Goal: Task Accomplishment & Management: Manage account settings

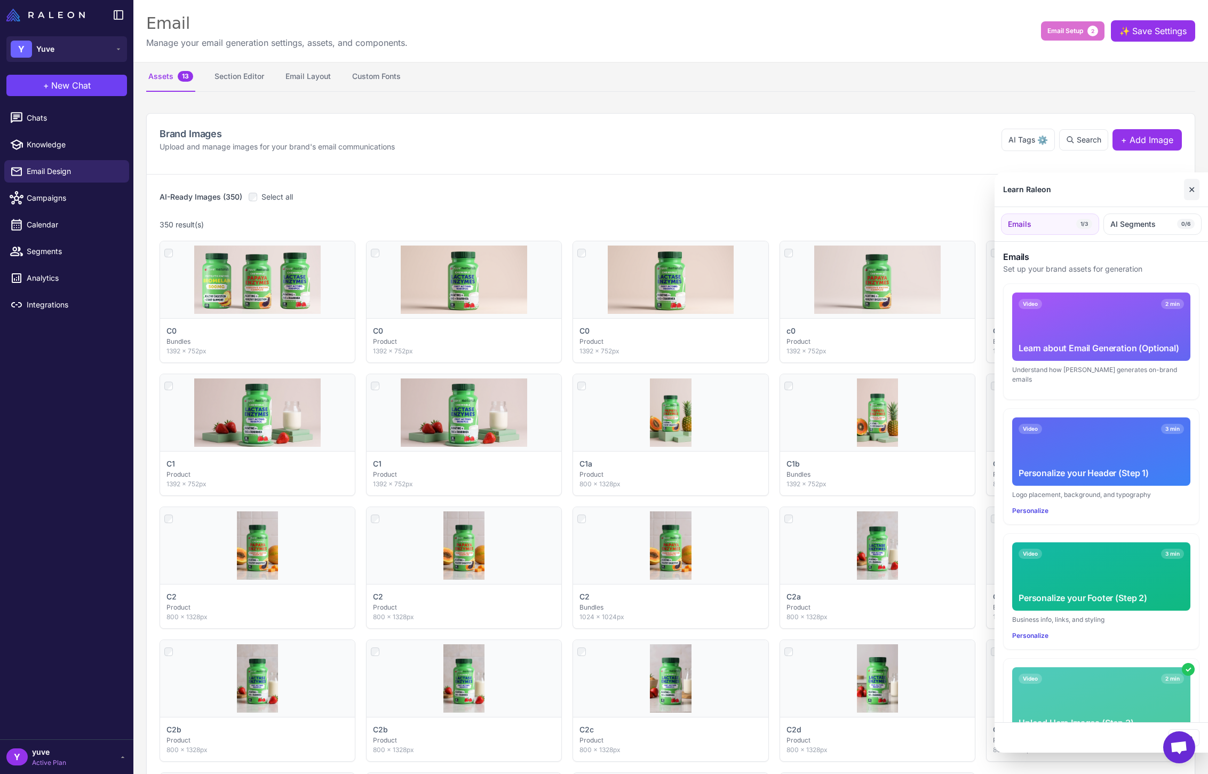
click at [1193, 189] on button "✕" at bounding box center [1191, 189] width 15 height 21
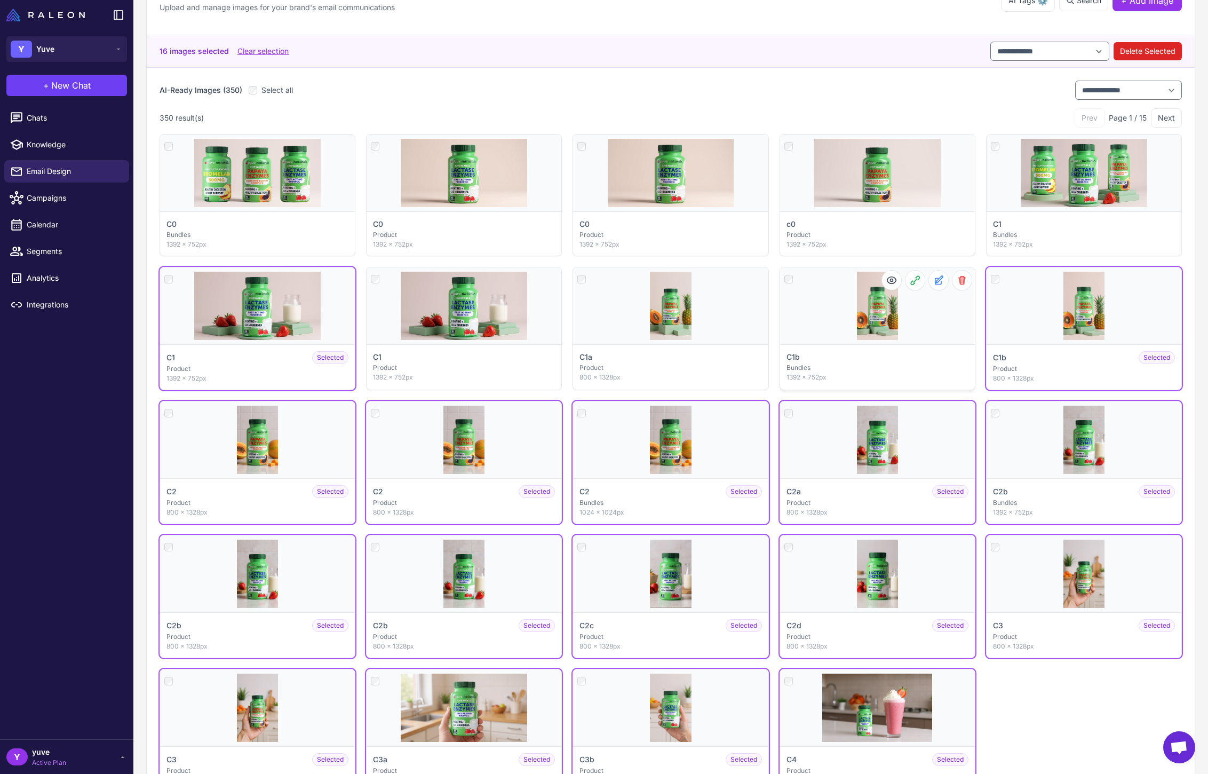
scroll to position [139, 0]
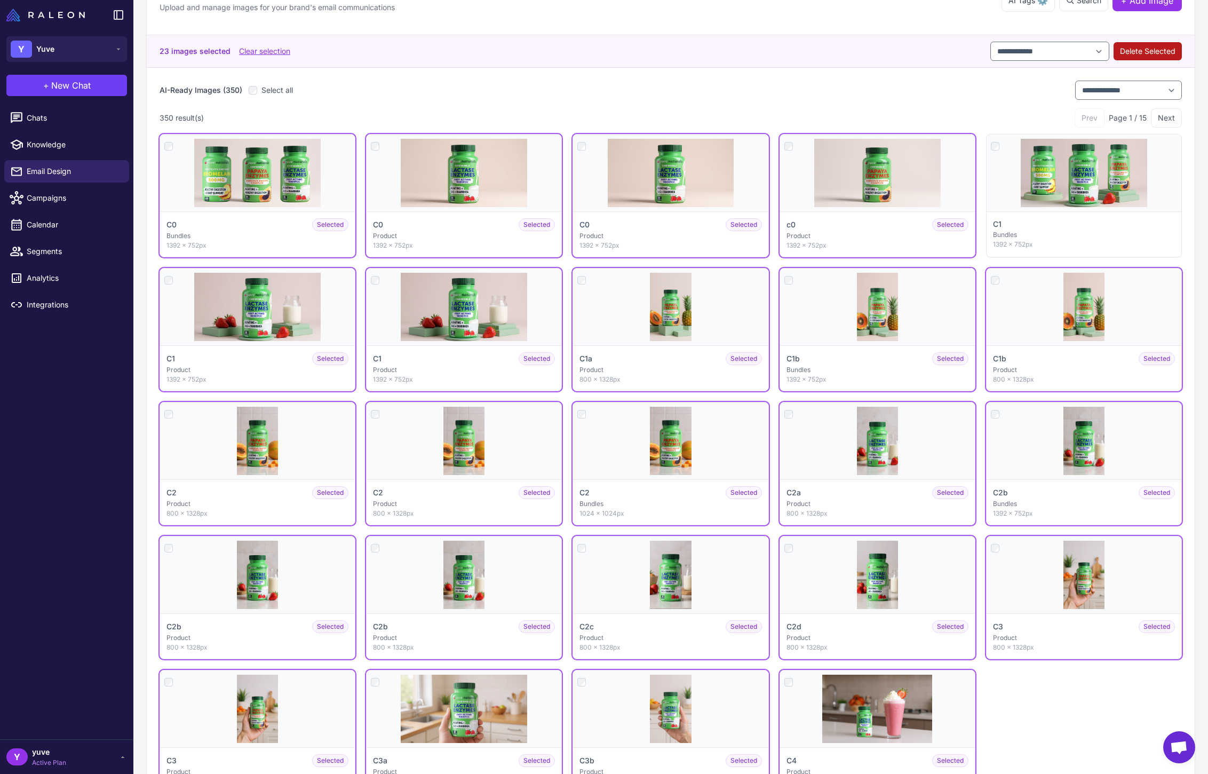
click at [1158, 53] on button "Delete Selected" at bounding box center [1147, 51] width 68 height 18
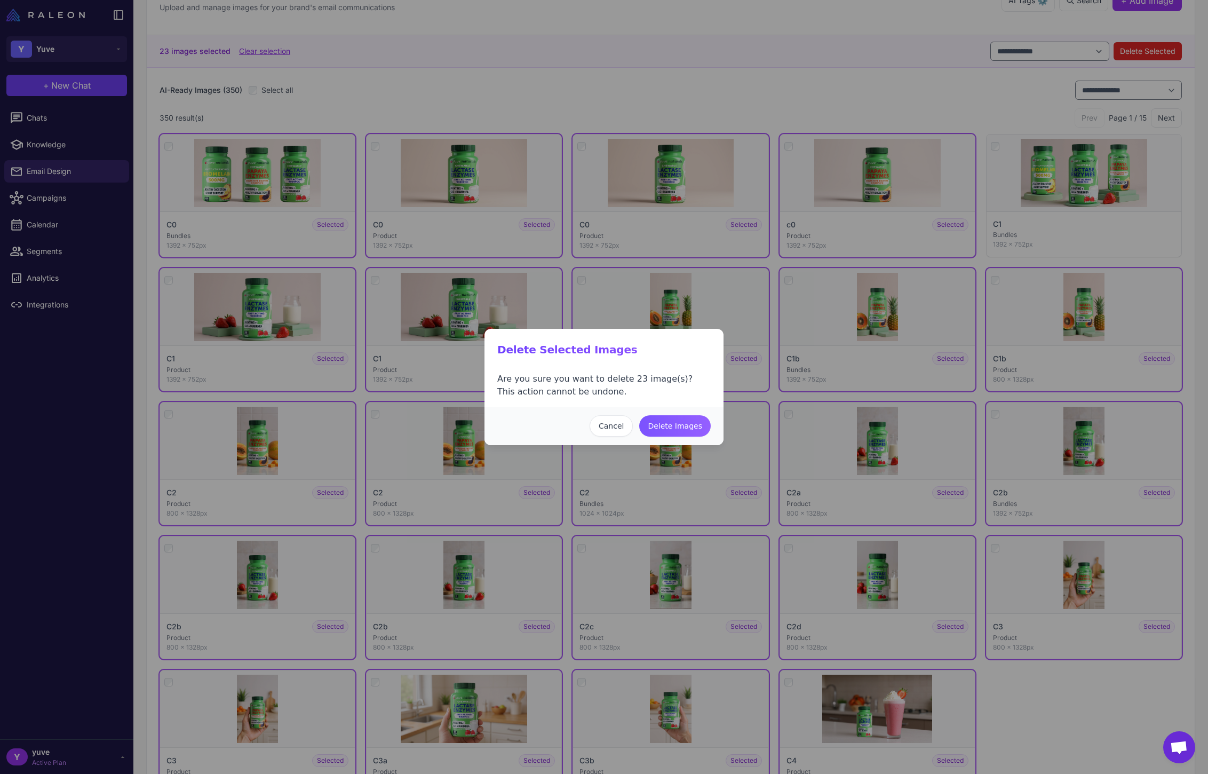
click at [700, 428] on button "Delete Images" at bounding box center [674, 425] width 71 height 21
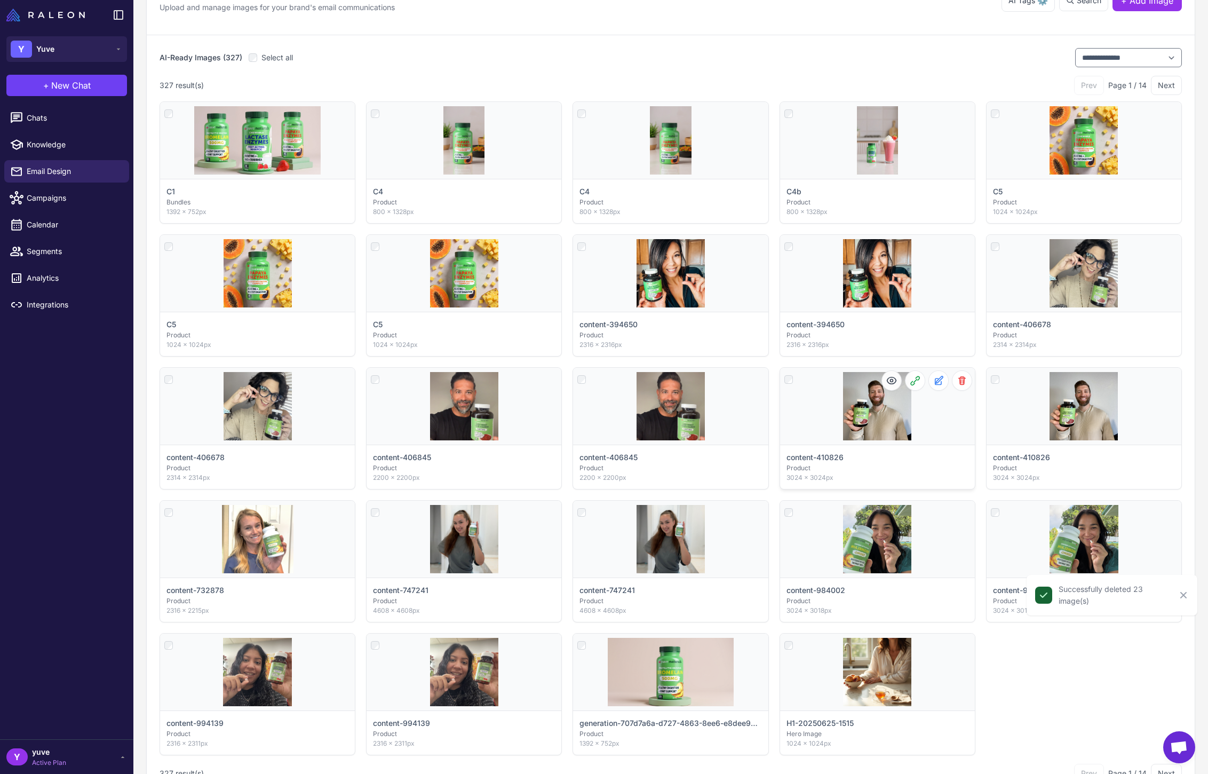
scroll to position [0, 0]
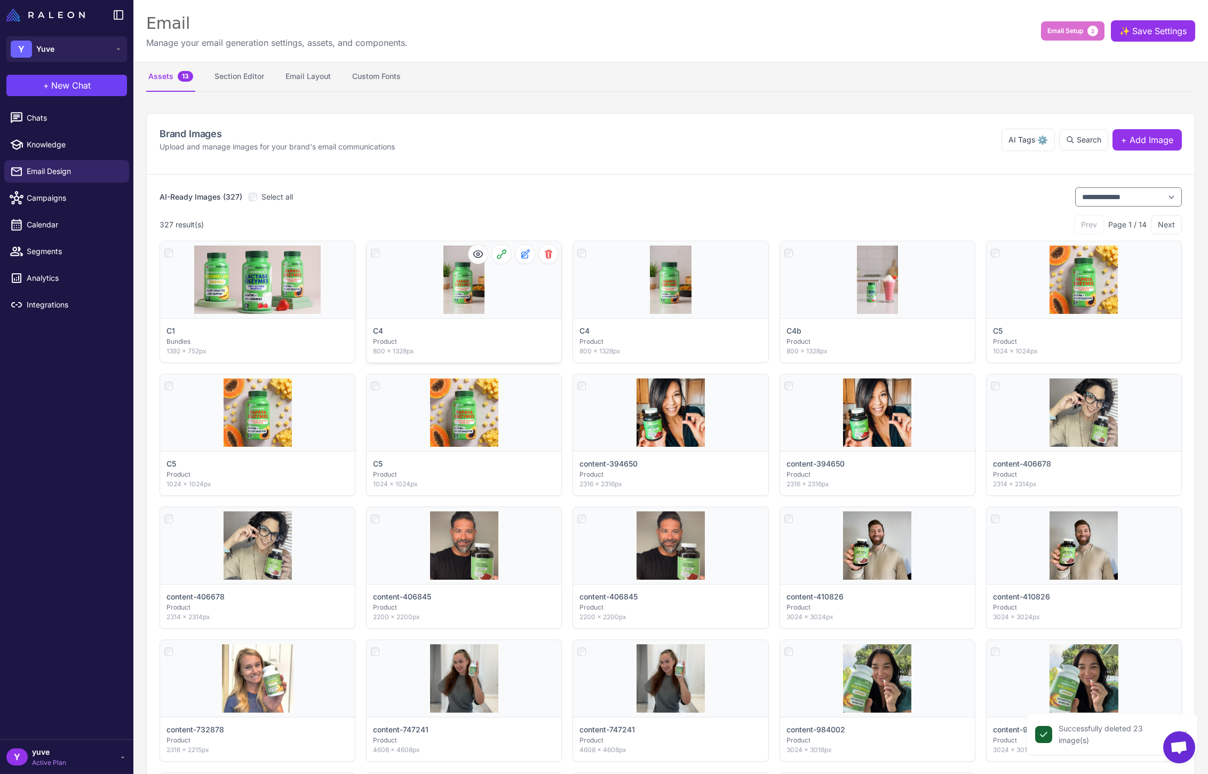
click at [367, 252] on div "Click to select" at bounding box center [464, 279] width 195 height 77
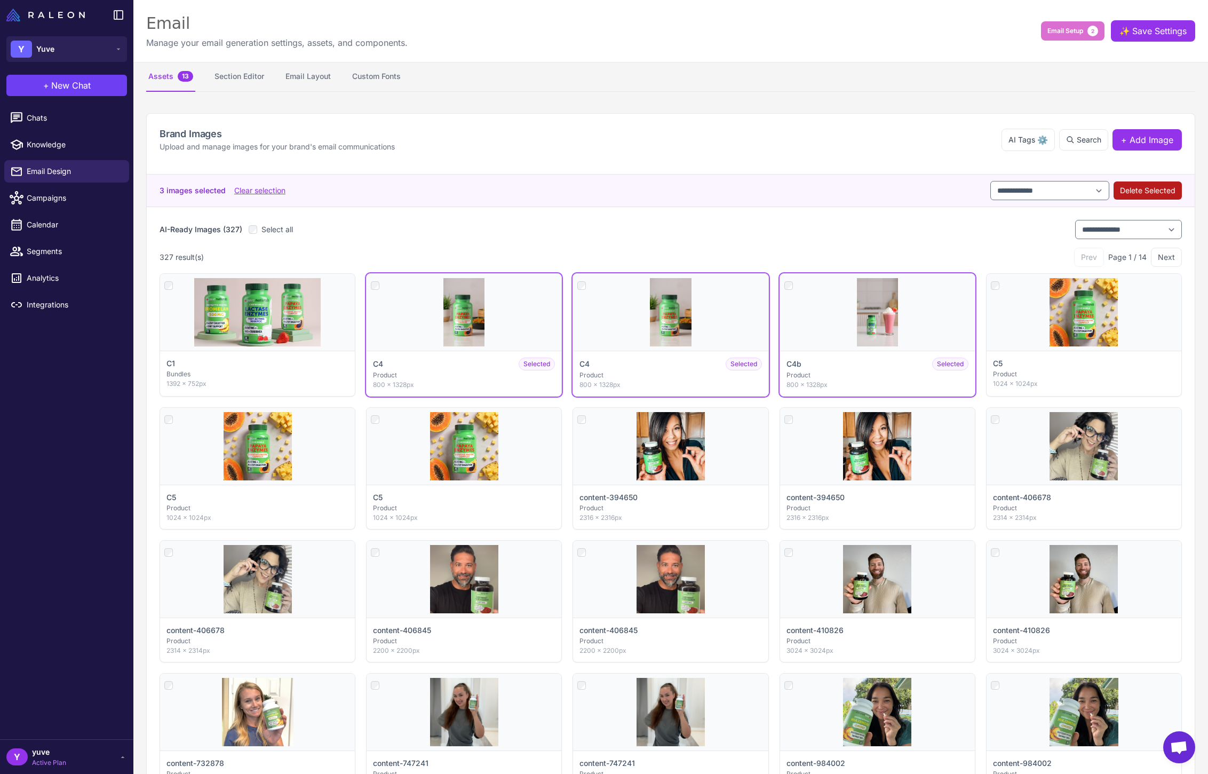
click at [1156, 195] on button "Delete Selected" at bounding box center [1147, 190] width 68 height 18
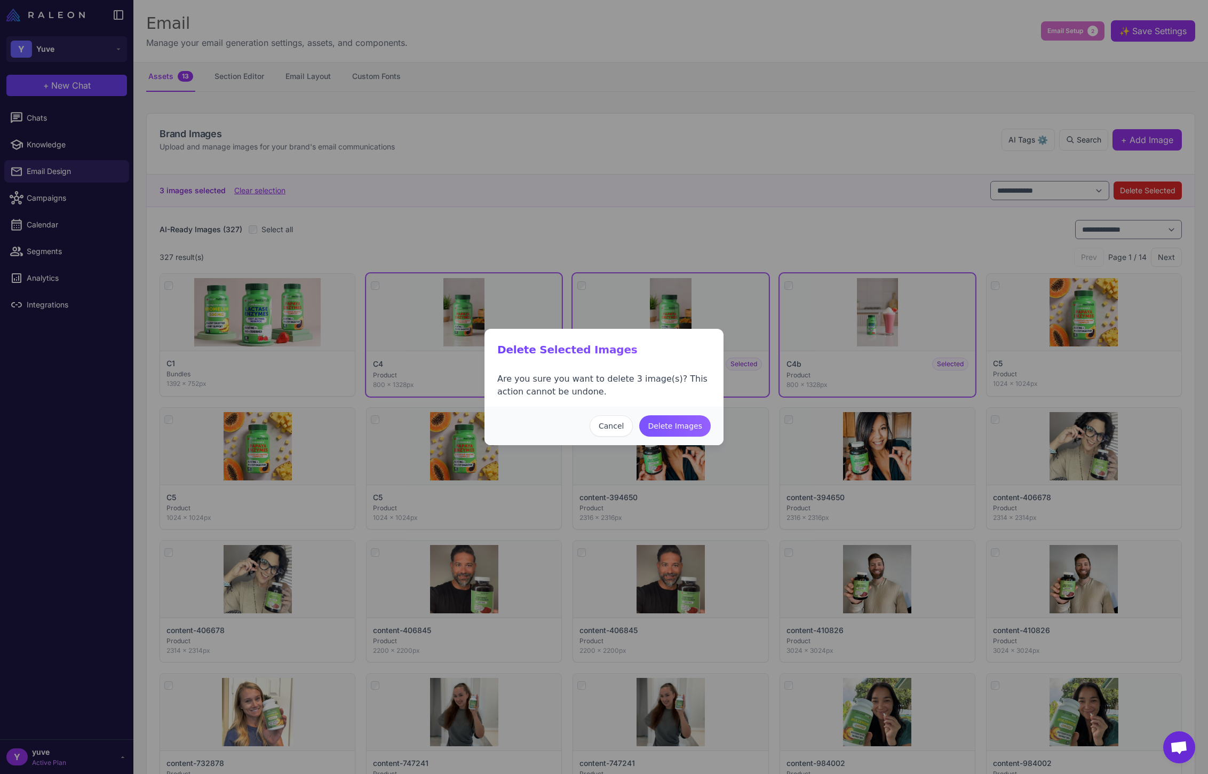
click at [675, 428] on button "Delete Images" at bounding box center [674, 425] width 71 height 21
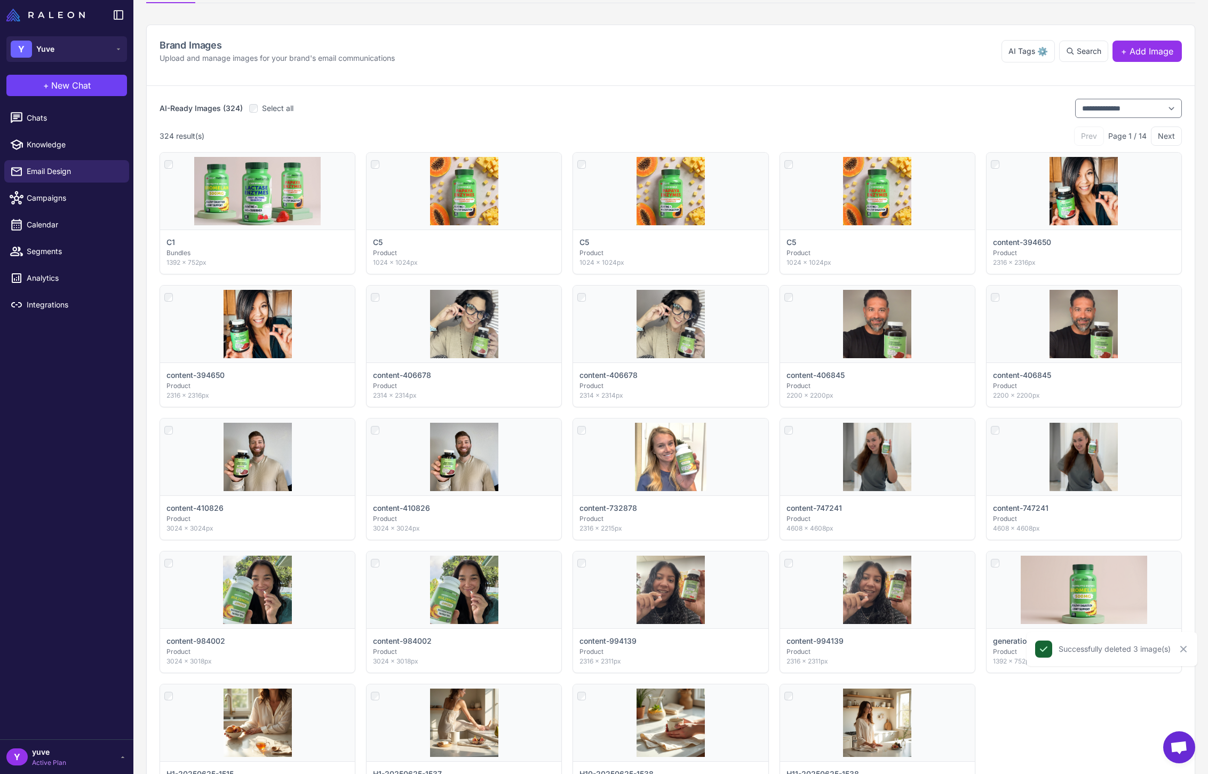
scroll to position [313, 0]
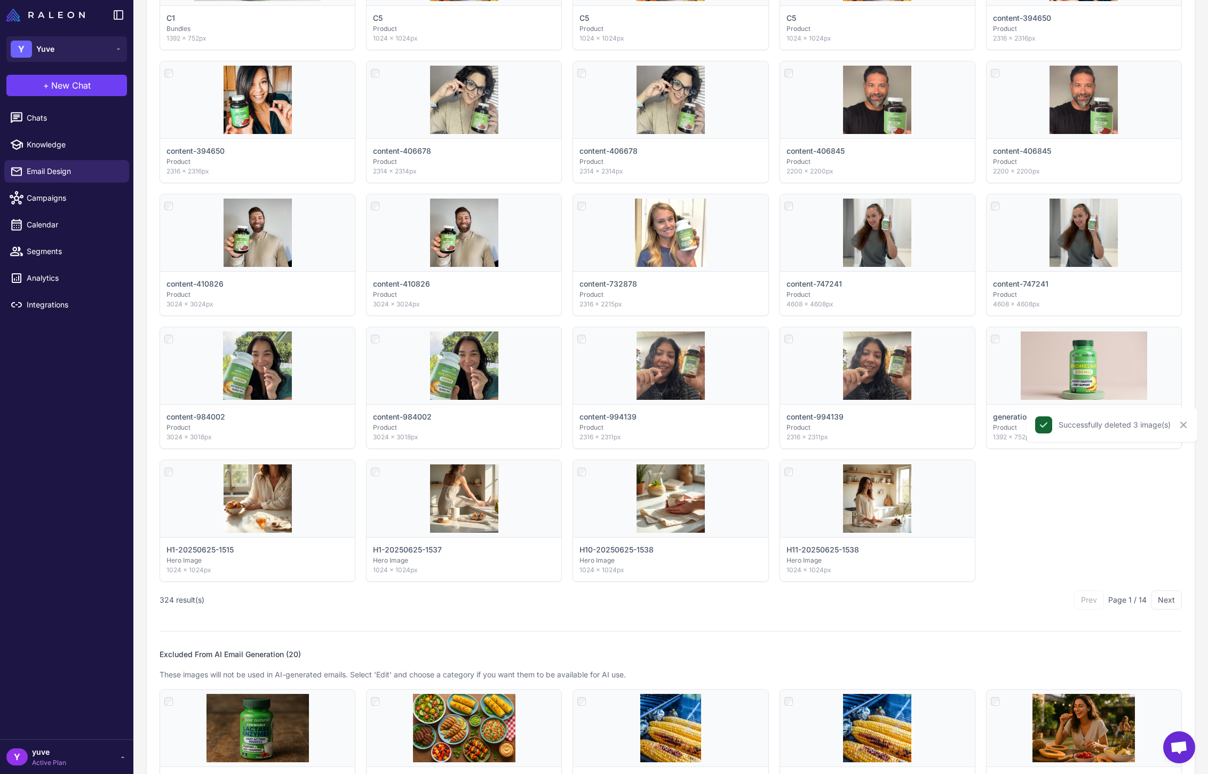
click at [1051, 505] on div "Click to select C1 Bundles 1392 × 752px Click to select C5 Product 1024 × 1024p…" at bounding box center [671, 255] width 1022 height 654
click at [1178, 423] on icon "Close" at bounding box center [1183, 424] width 11 height 11
click at [991, 335] on div at bounding box center [995, 337] width 9 height 13
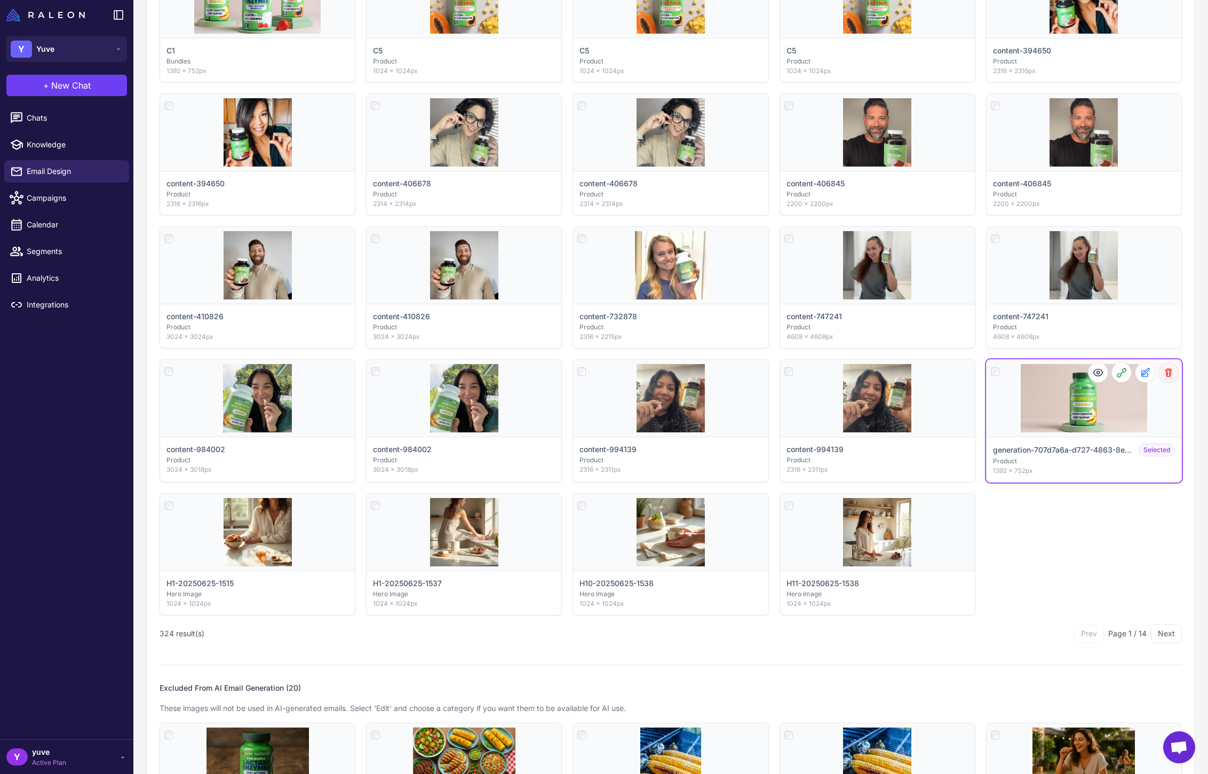
click at [1166, 373] on button at bounding box center [1168, 372] width 19 height 19
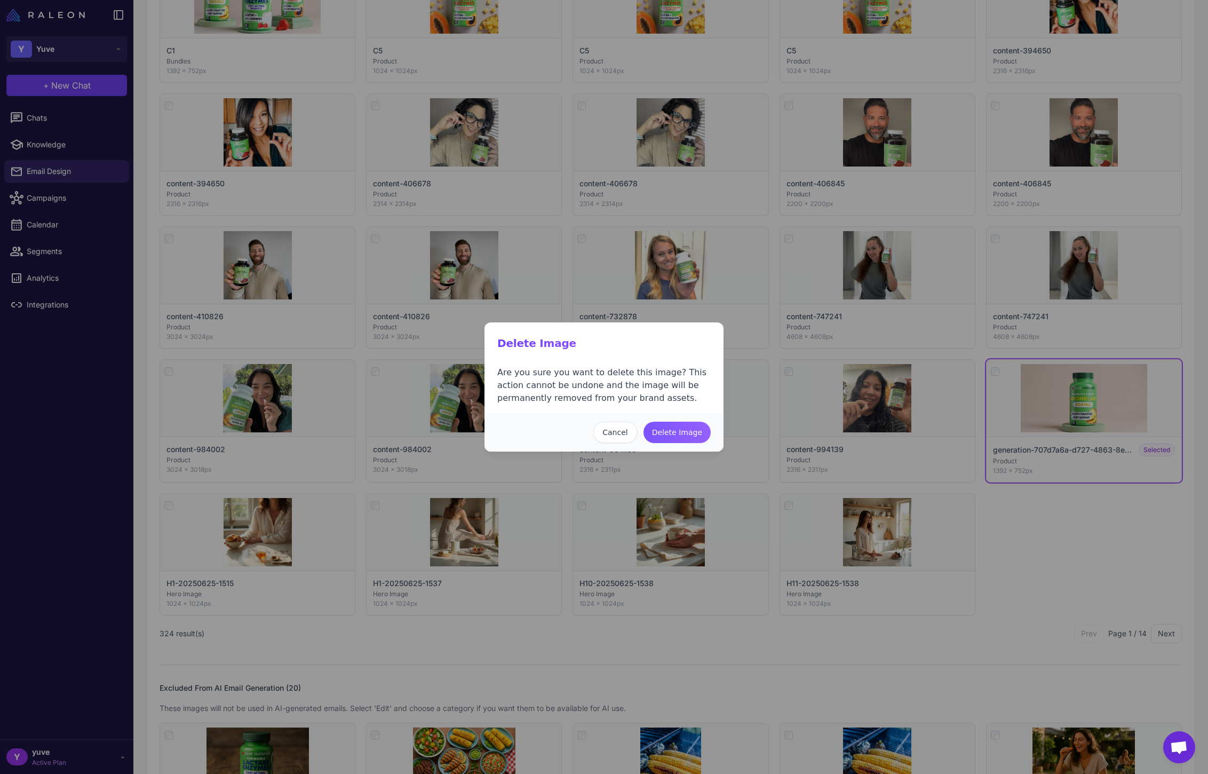
click at [683, 429] on button "Delete Image" at bounding box center [676, 431] width 67 height 21
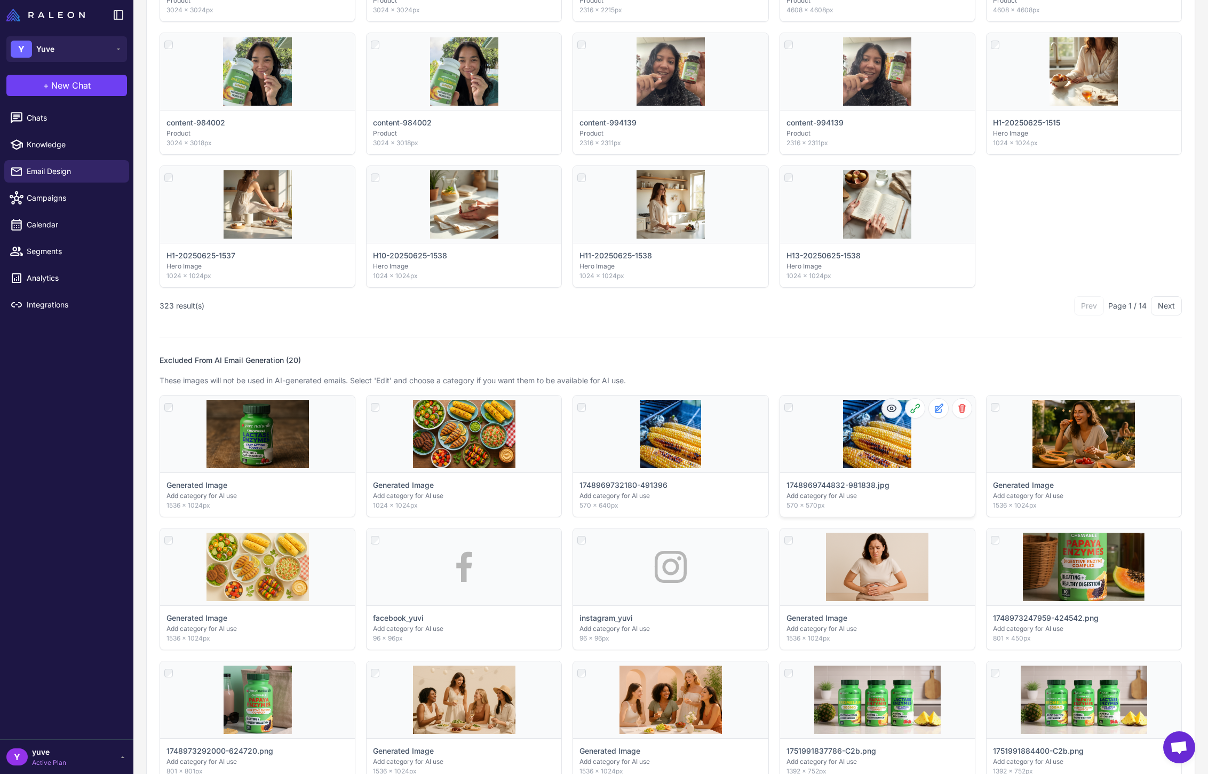
scroll to position [725, 0]
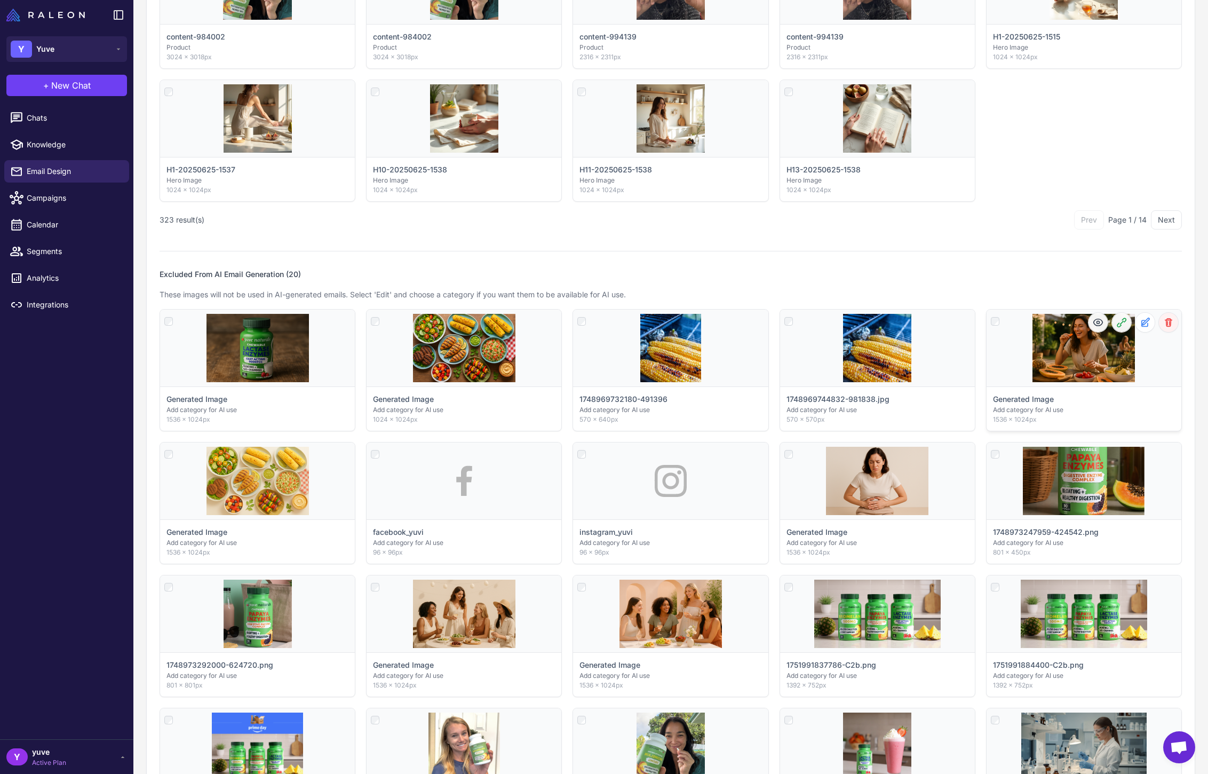
click at [1165, 324] on icon at bounding box center [1168, 321] width 7 height 7
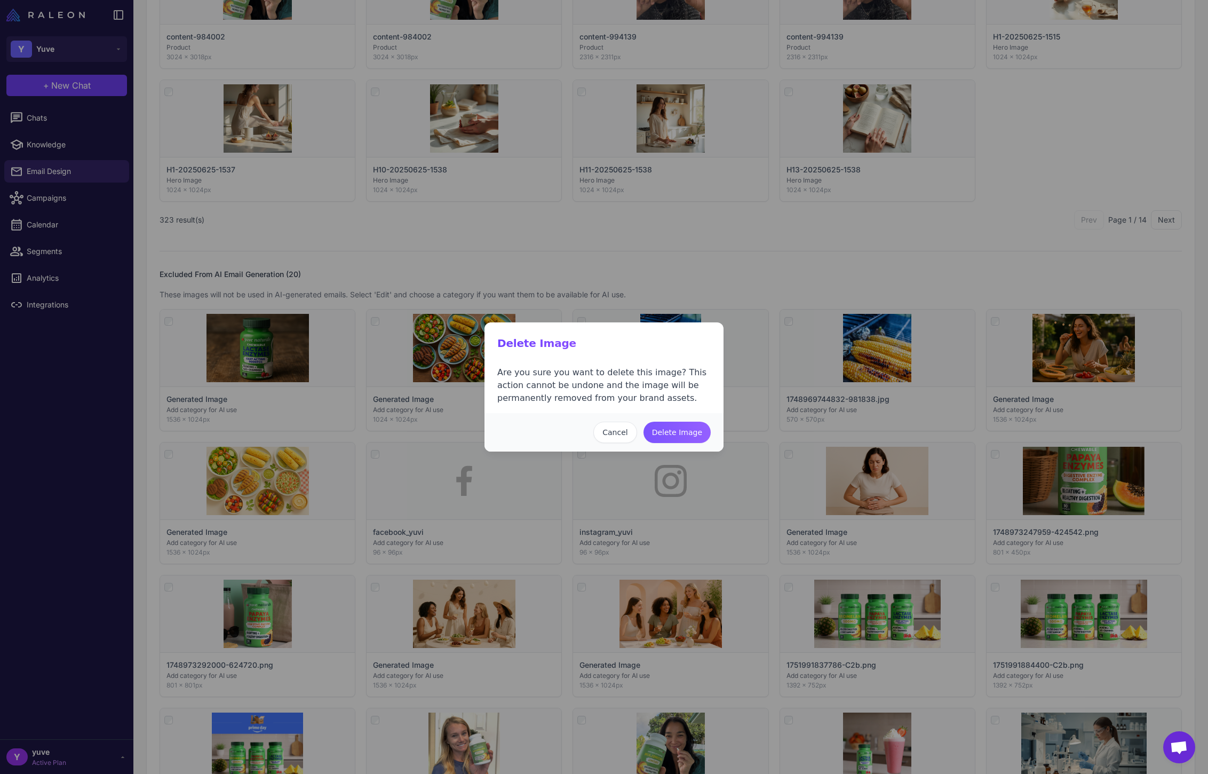
click at [673, 428] on button "Delete Image" at bounding box center [676, 431] width 67 height 21
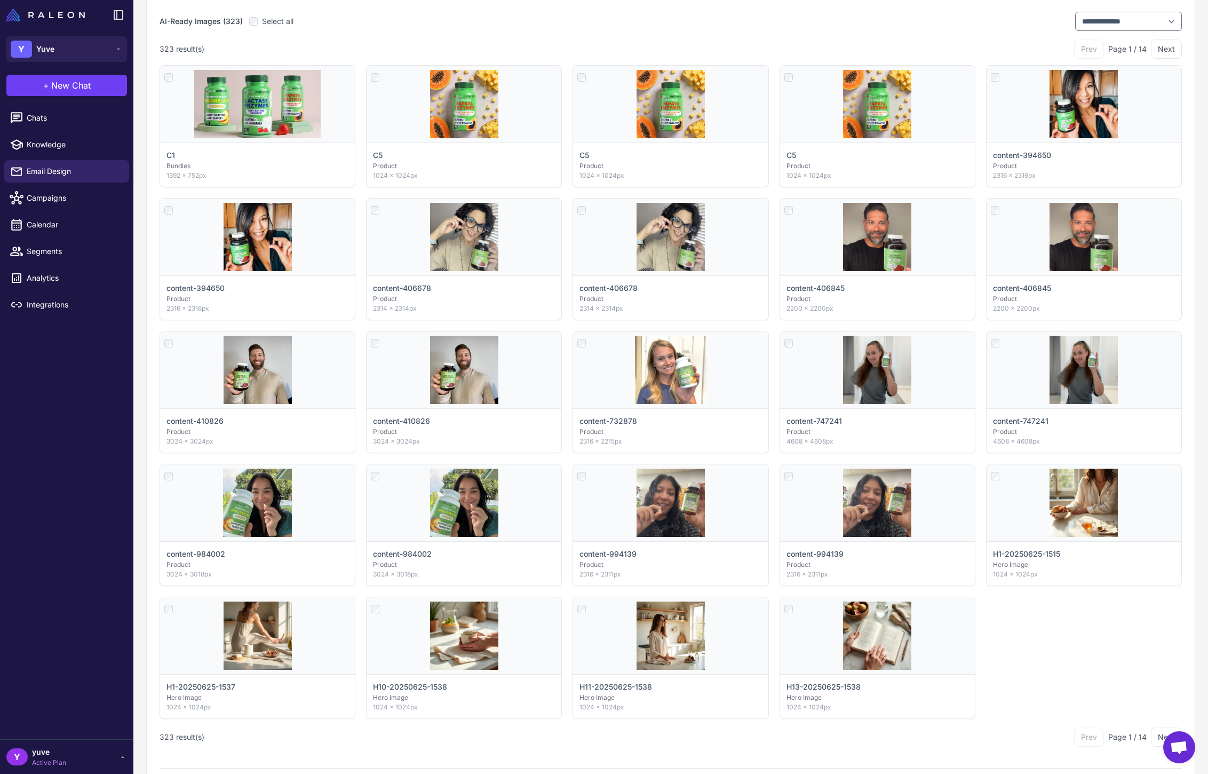
scroll to position [228, 0]
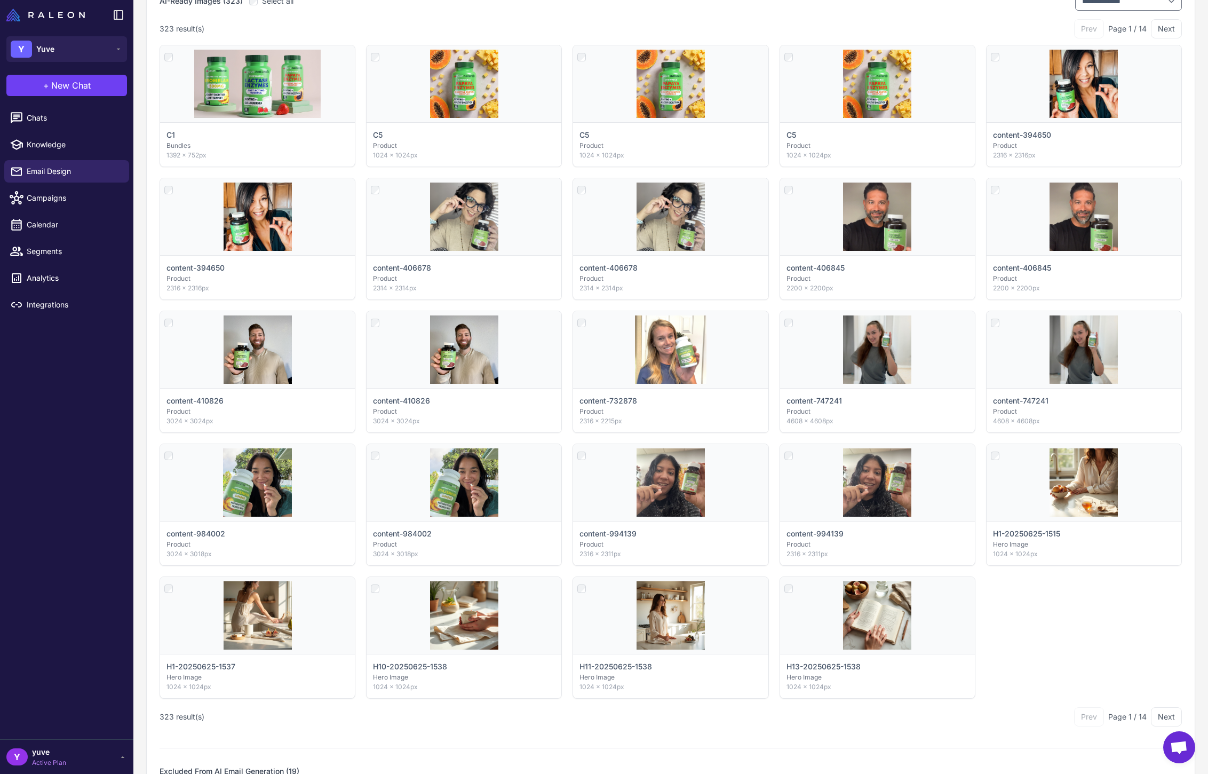
click at [1160, 718] on button "Next" at bounding box center [1166, 716] width 31 height 19
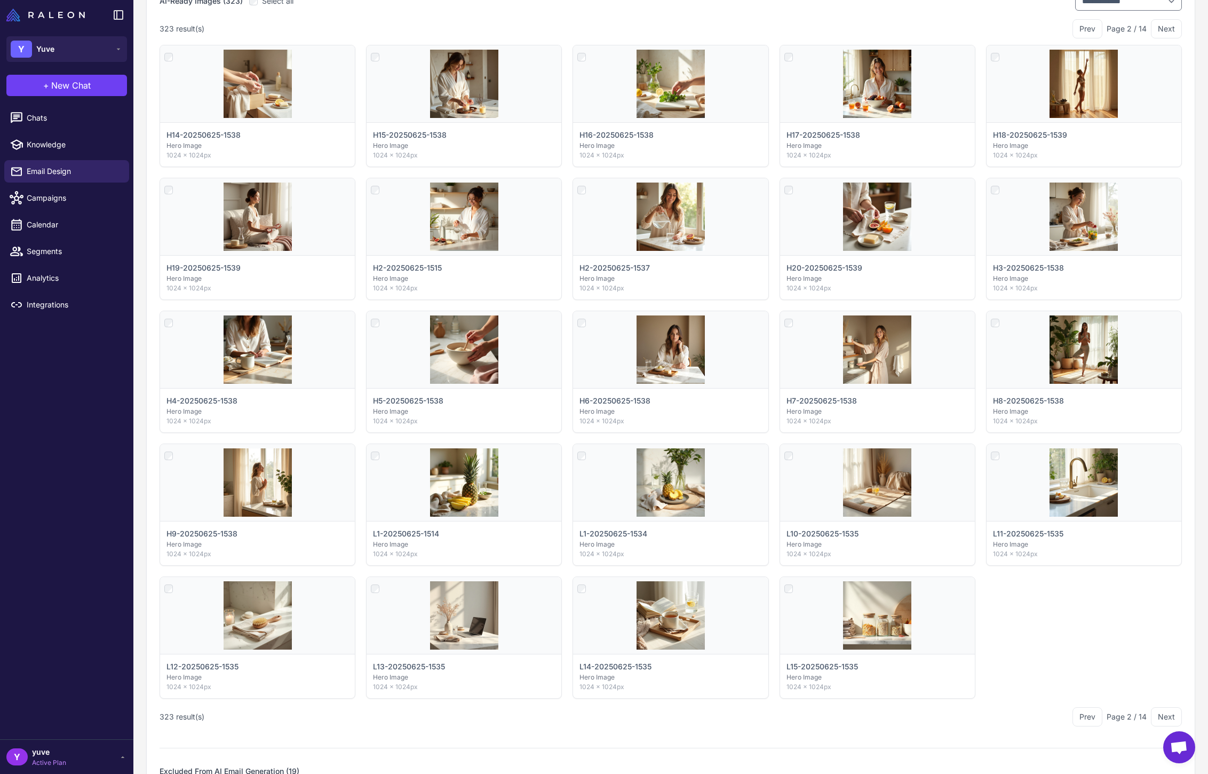
click at [1158, 715] on button "Next" at bounding box center [1166, 716] width 31 height 19
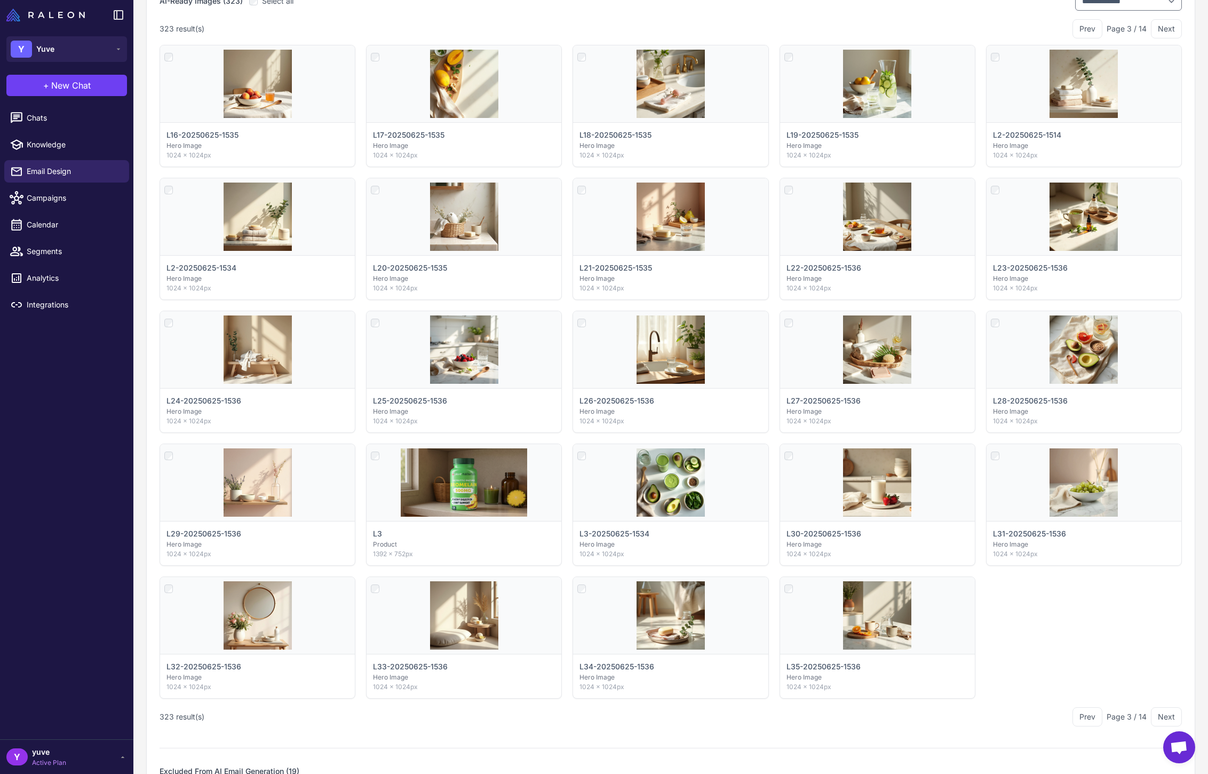
click at [1158, 715] on button "Next" at bounding box center [1166, 716] width 31 height 19
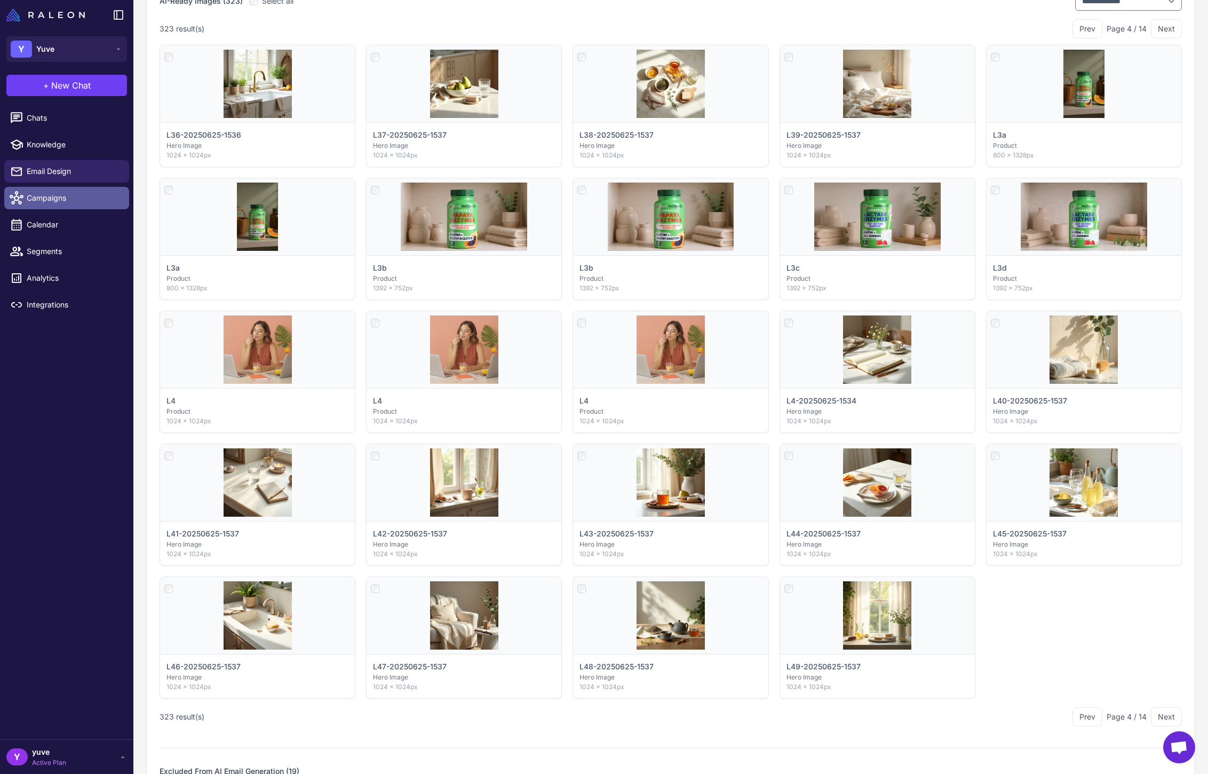
click at [71, 200] on span "Campaigns" at bounding box center [74, 198] width 94 height 12
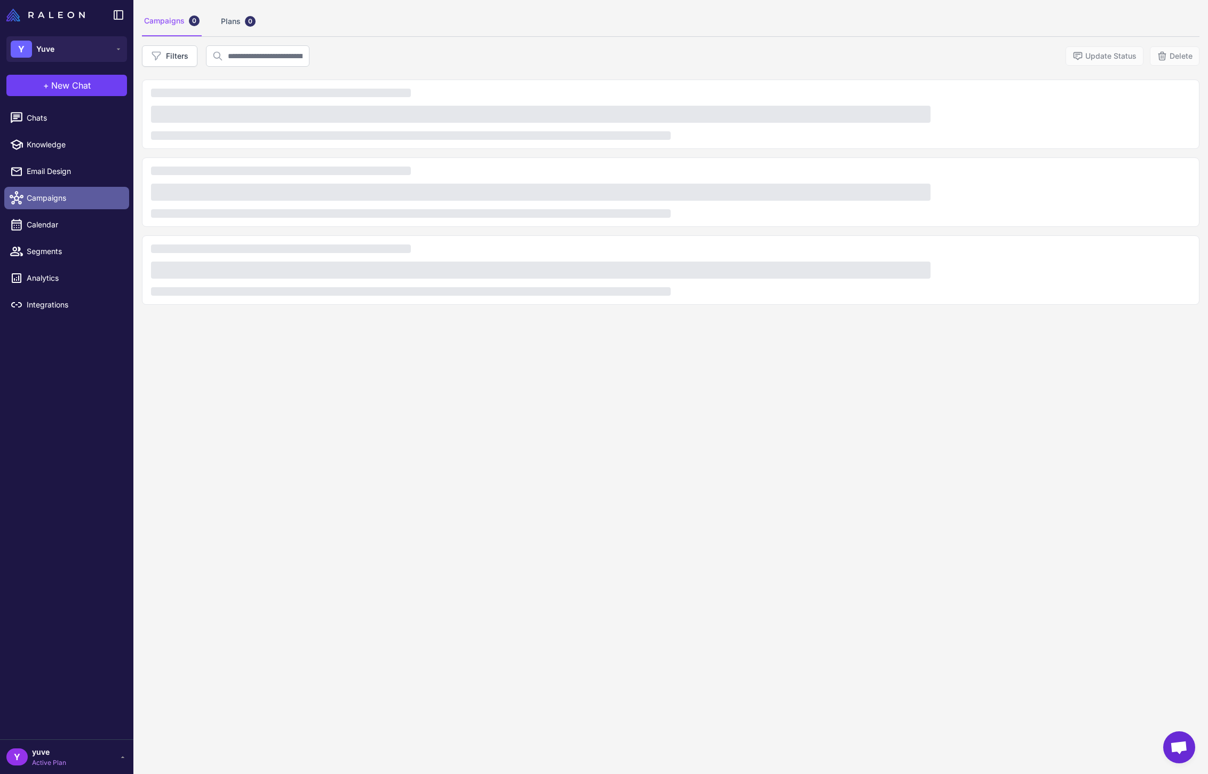
scroll to position [62, 0]
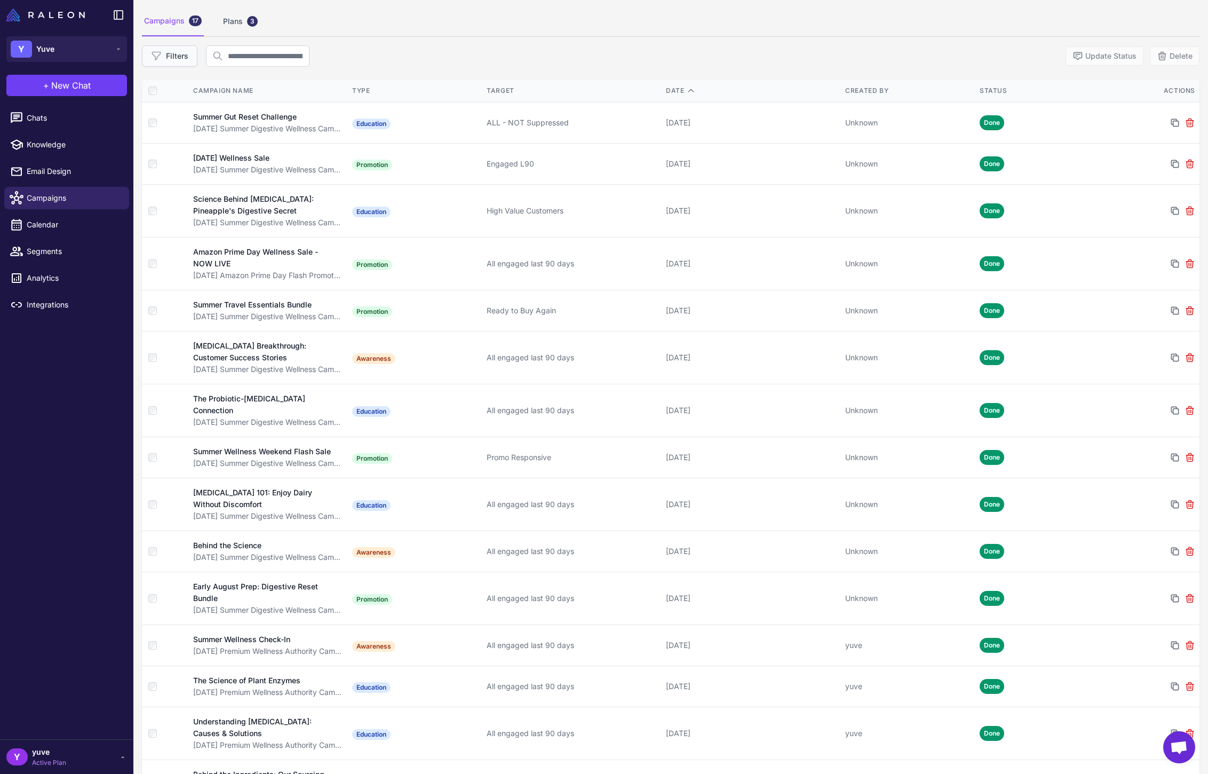
click at [186, 57] on button "Filters" at bounding box center [169, 55] width 55 height 21
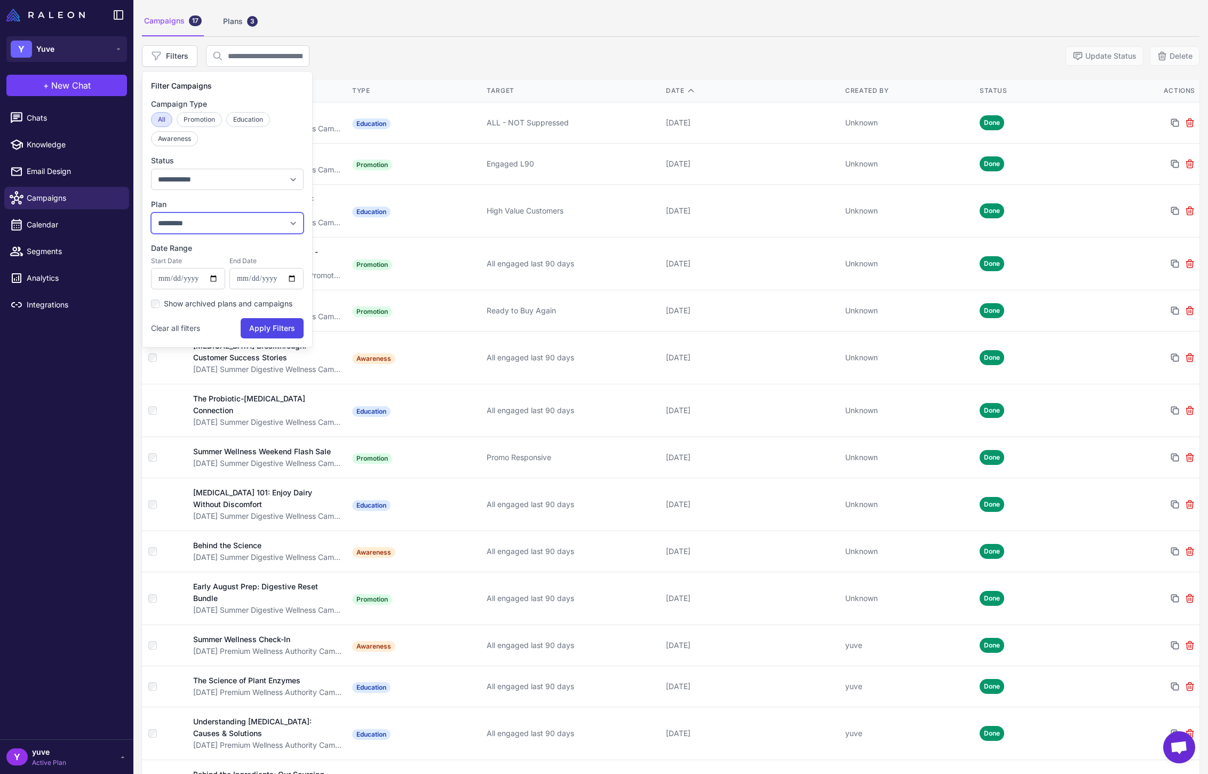
select select "***"
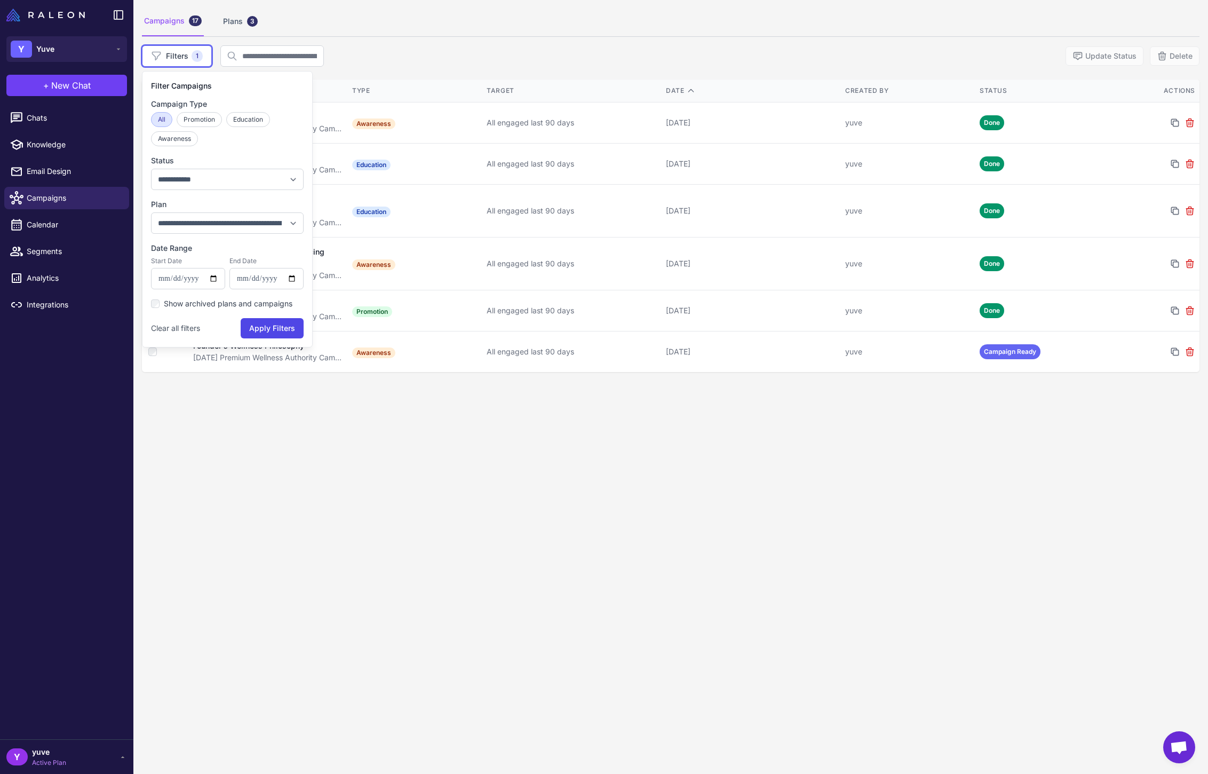
click at [689, 540] on div "**********" at bounding box center [670, 387] width 1074 height 774
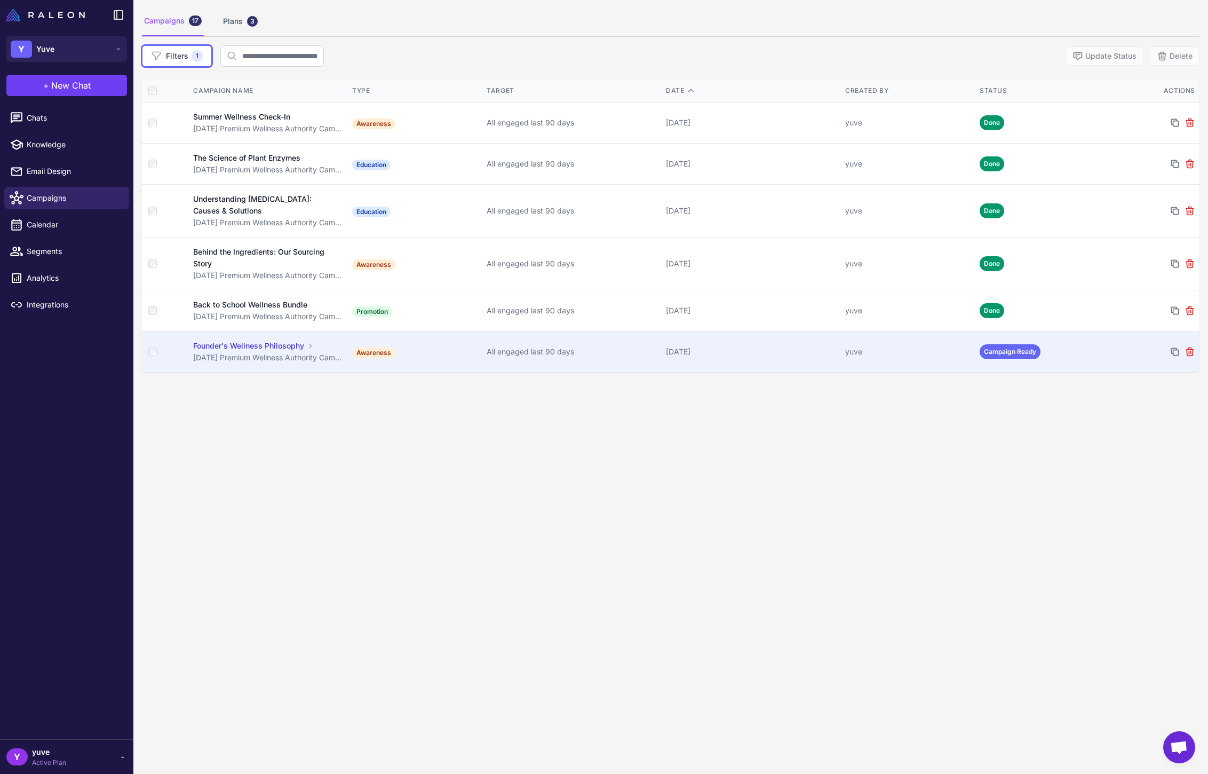
click at [457, 363] on td "Awareness" at bounding box center [415, 351] width 134 height 41
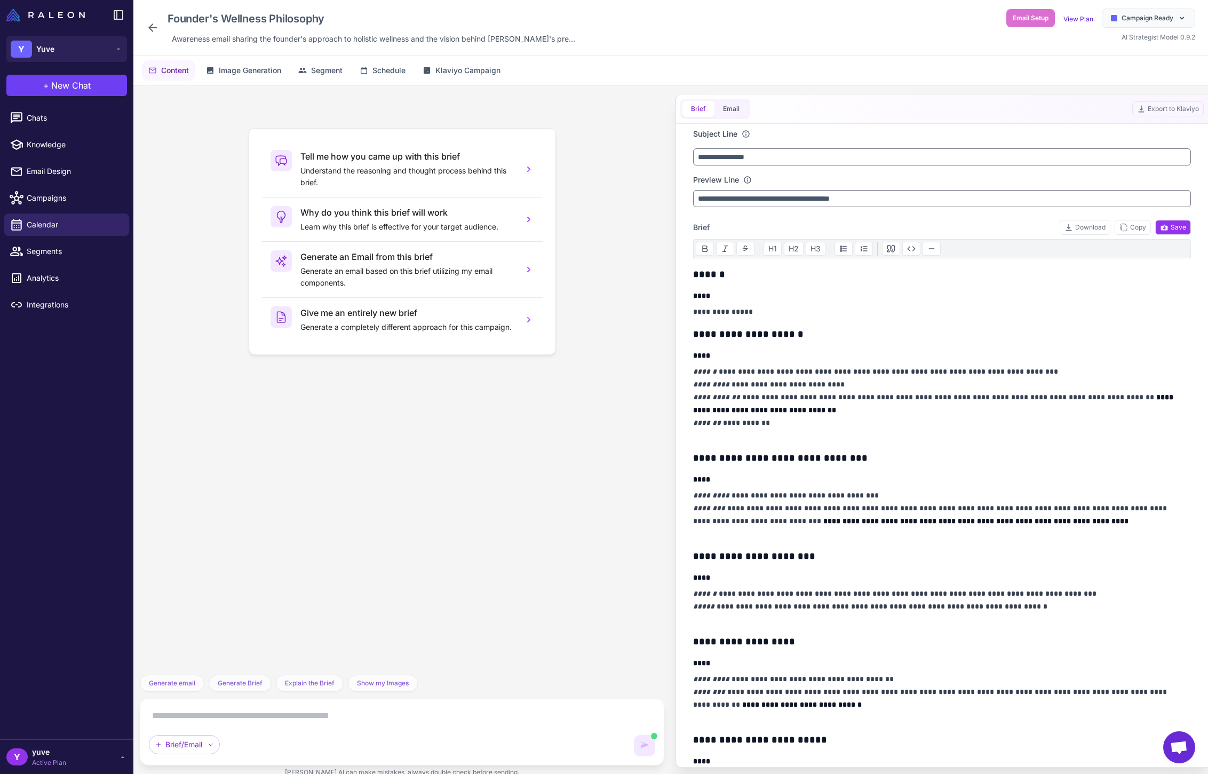
scroll to position [6358, 0]
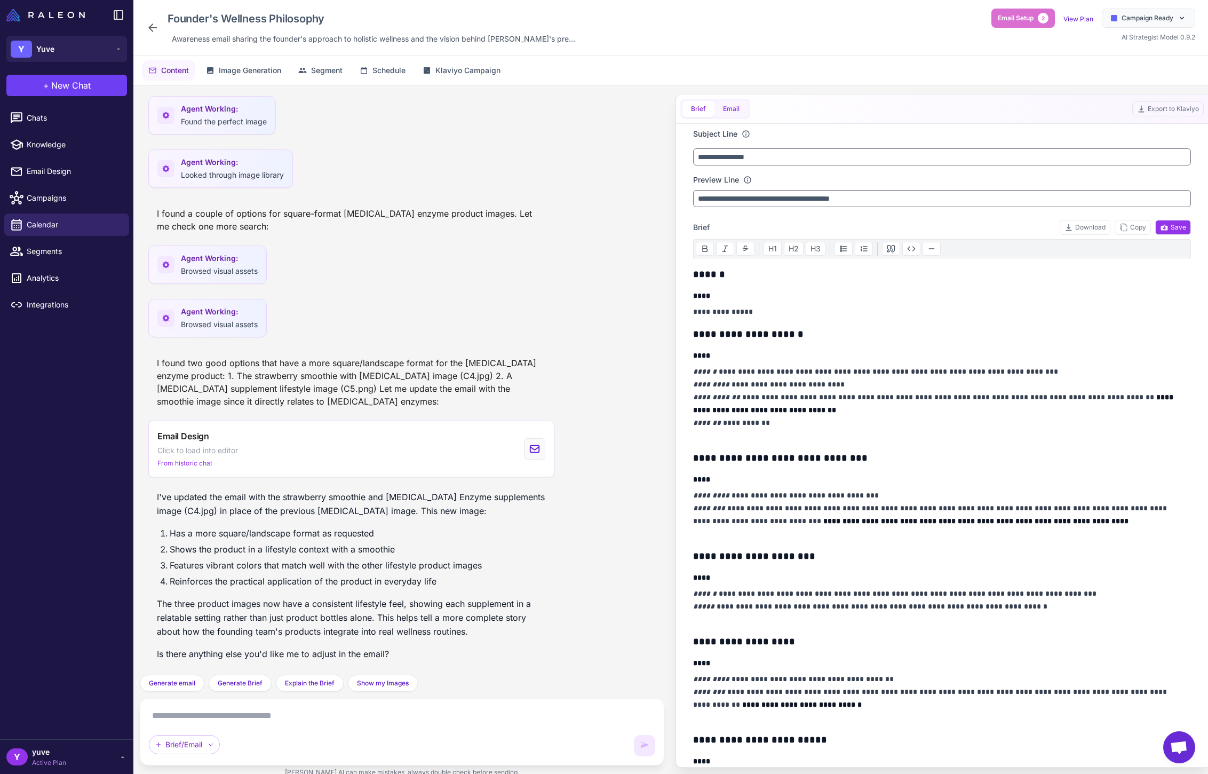
click at [736, 106] on button "Email" at bounding box center [731, 109] width 34 height 16
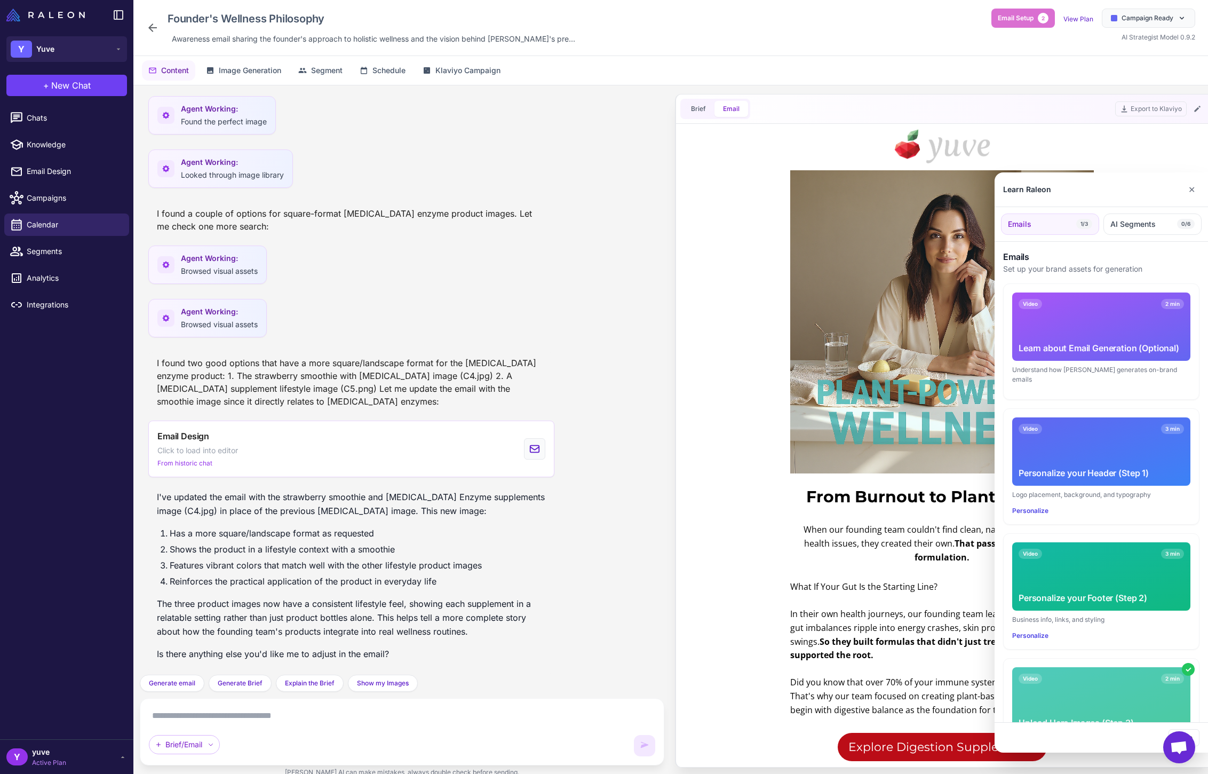
scroll to position [0, 0]
click at [1194, 187] on button "✕" at bounding box center [1191, 189] width 15 height 21
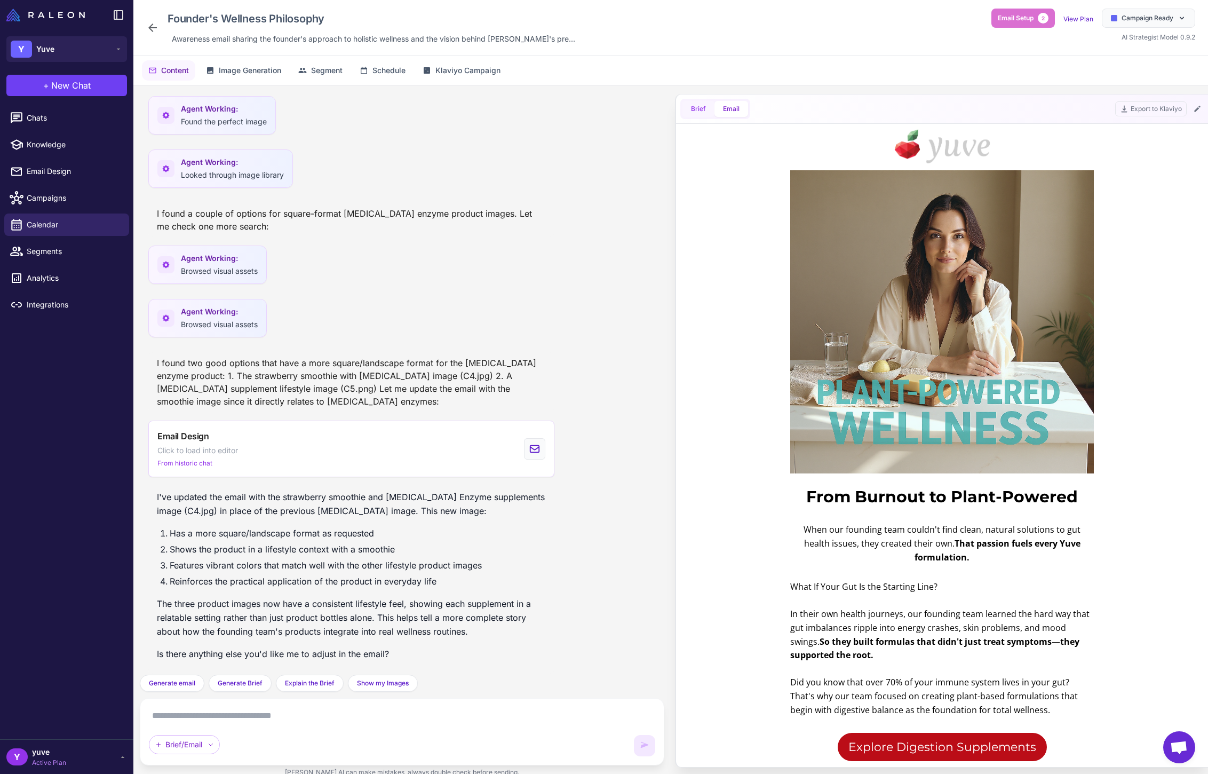
click at [694, 107] on button "Brief" at bounding box center [698, 109] width 32 height 16
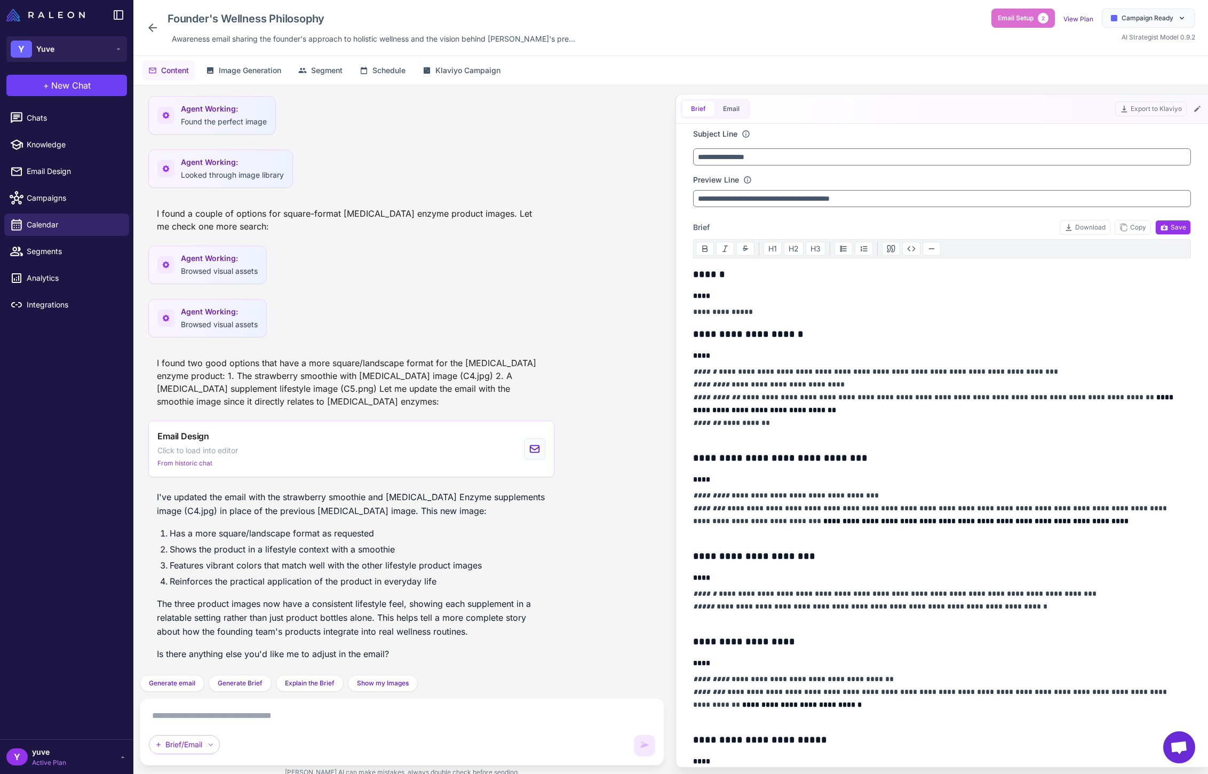
click at [156, 30] on icon at bounding box center [152, 27] width 13 height 13
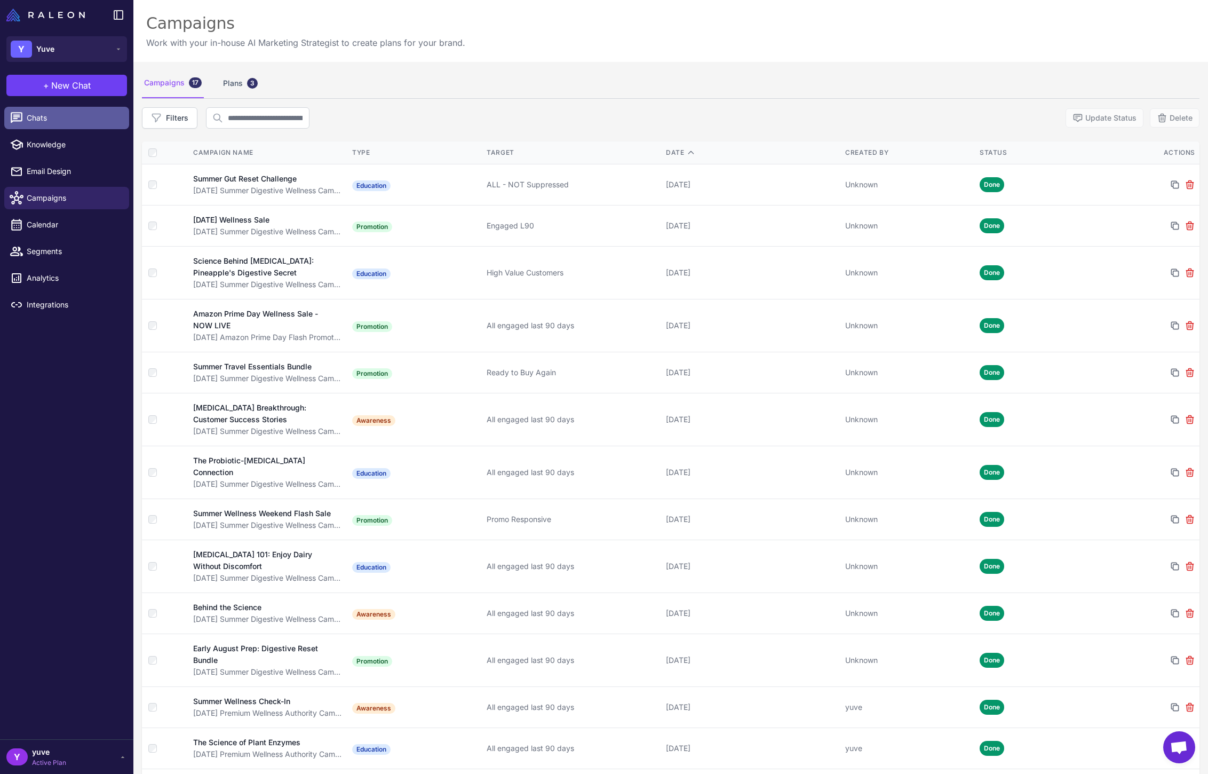
click at [63, 123] on span "Chats" at bounding box center [74, 118] width 94 height 12
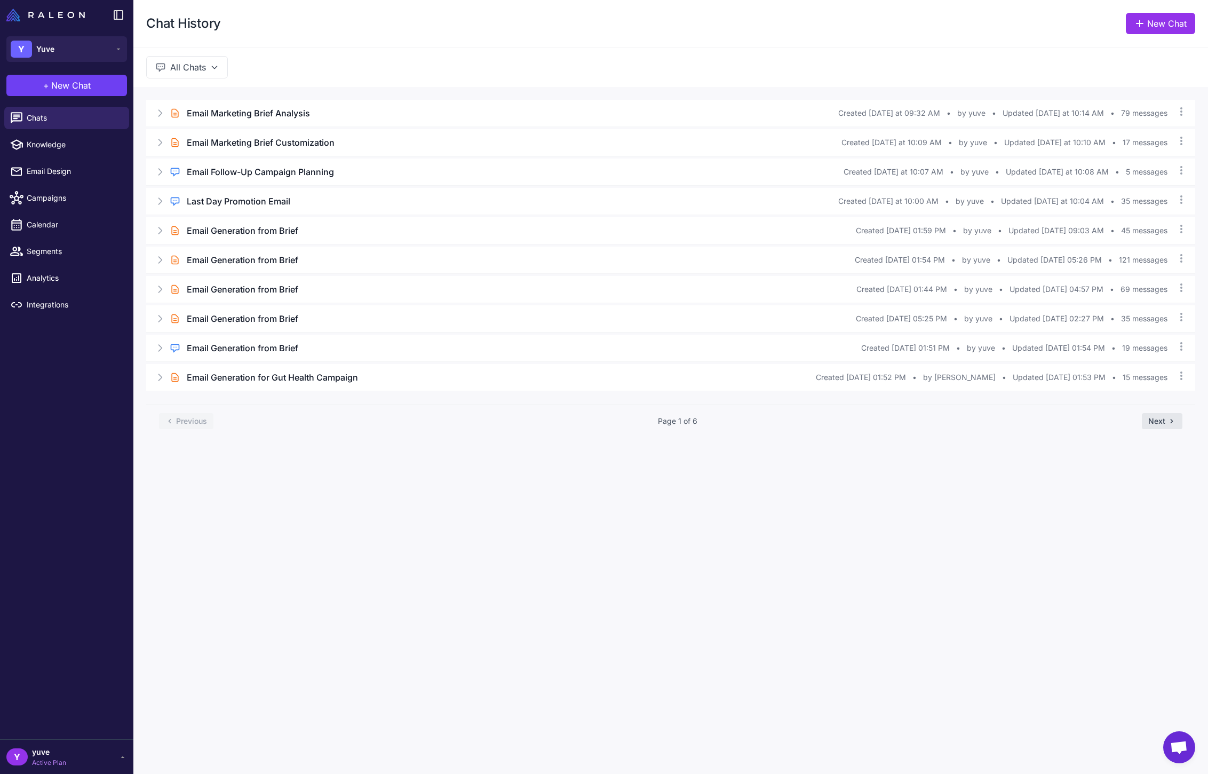
click at [1154, 425] on button "Next" at bounding box center [1162, 421] width 41 height 16
click at [340, 258] on h3 "July Campaign Analysis & August Planning" at bounding box center [274, 259] width 174 height 13
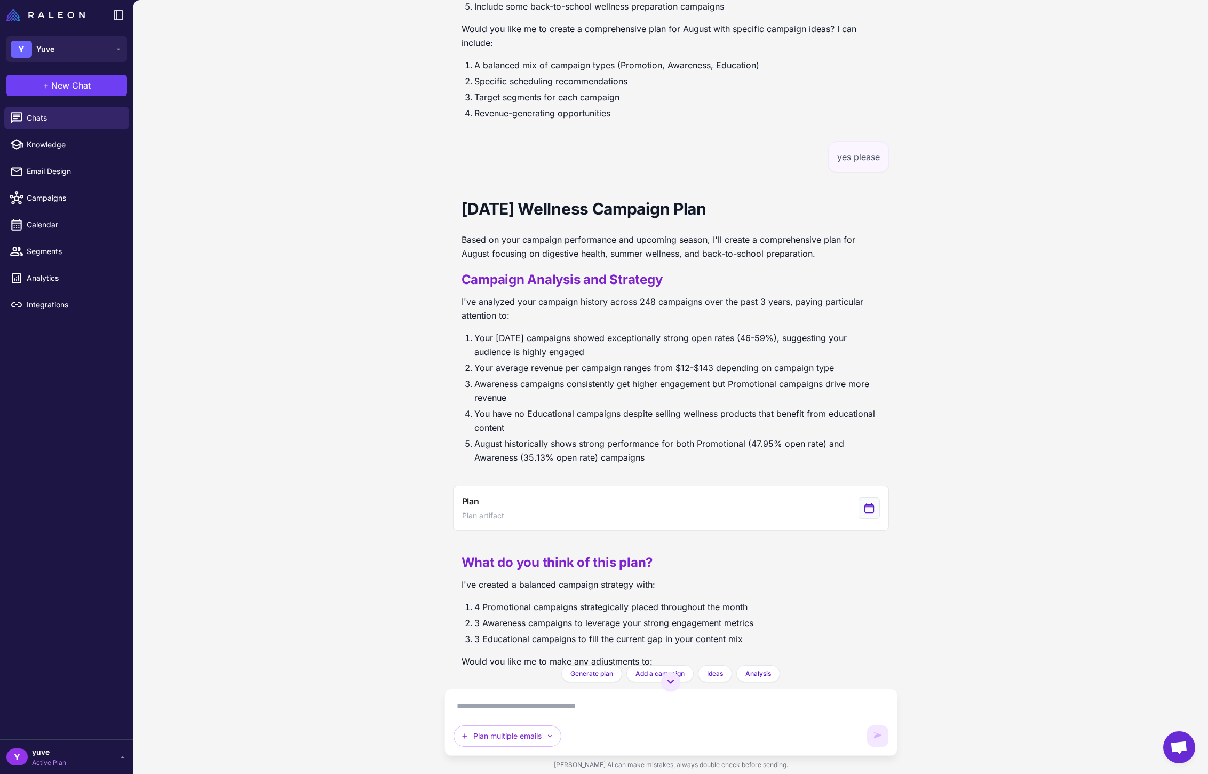
scroll to position [1214, 0]
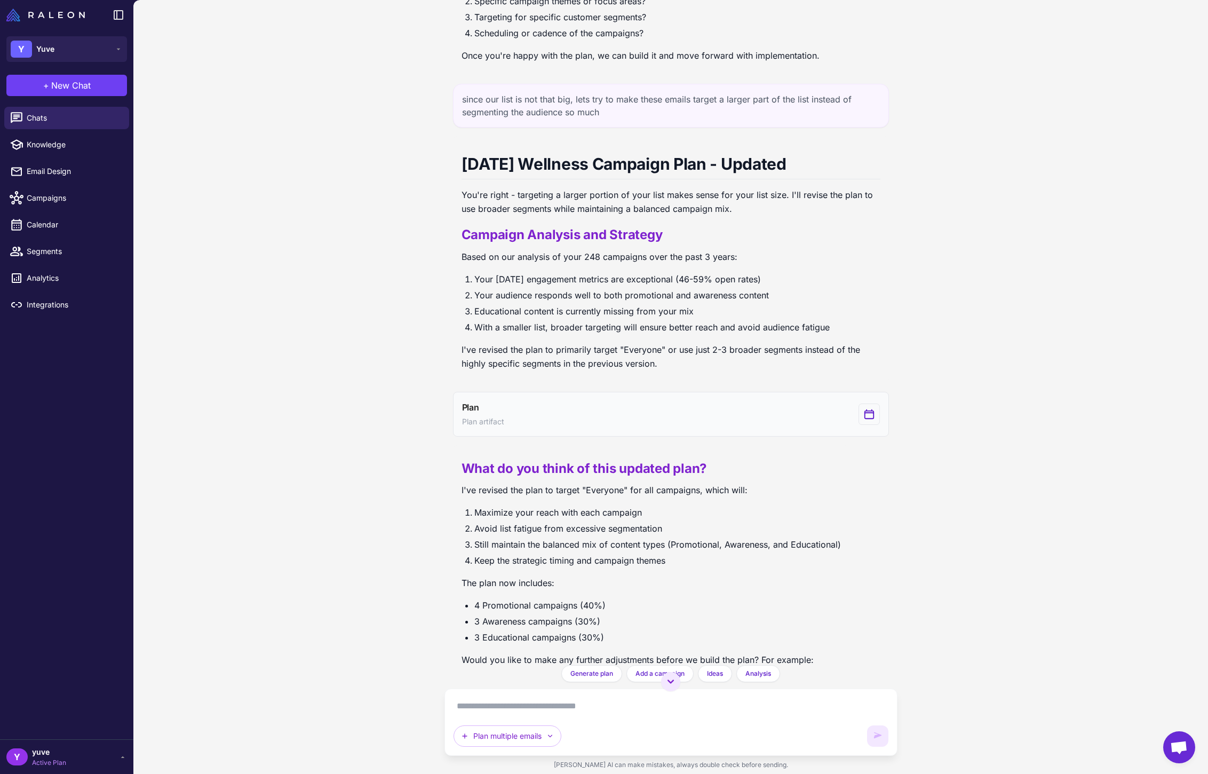
click at [630, 395] on button "Plan Plan artifact" at bounding box center [671, 414] width 436 height 45
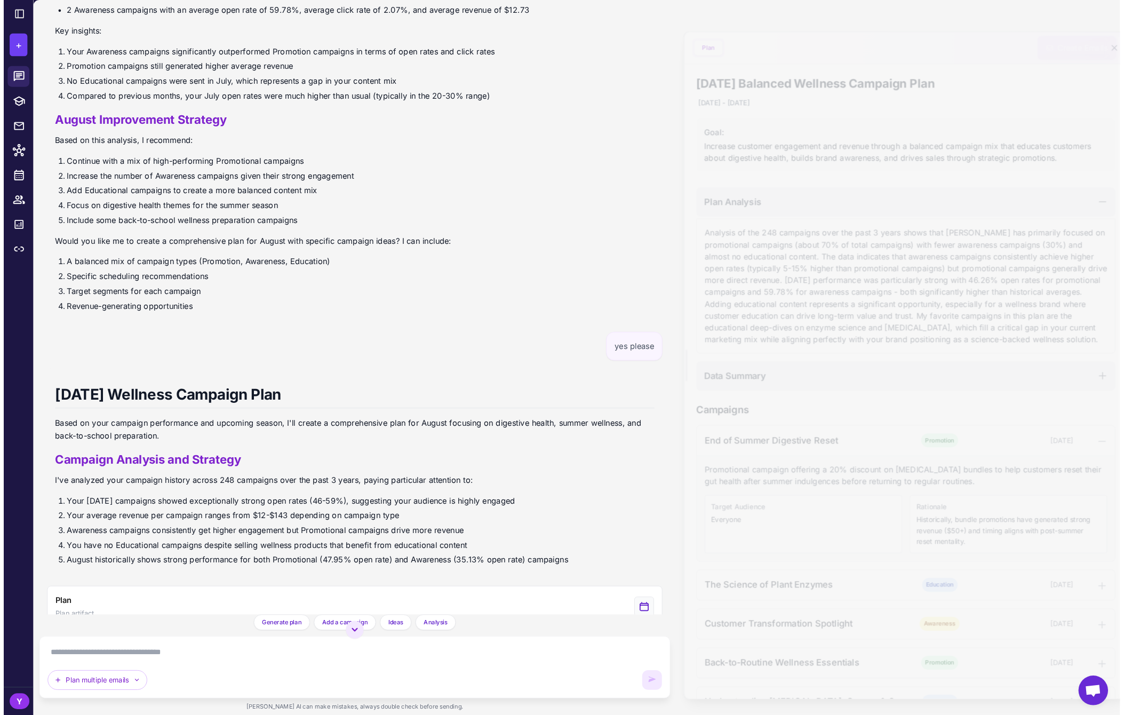
scroll to position [0, 0]
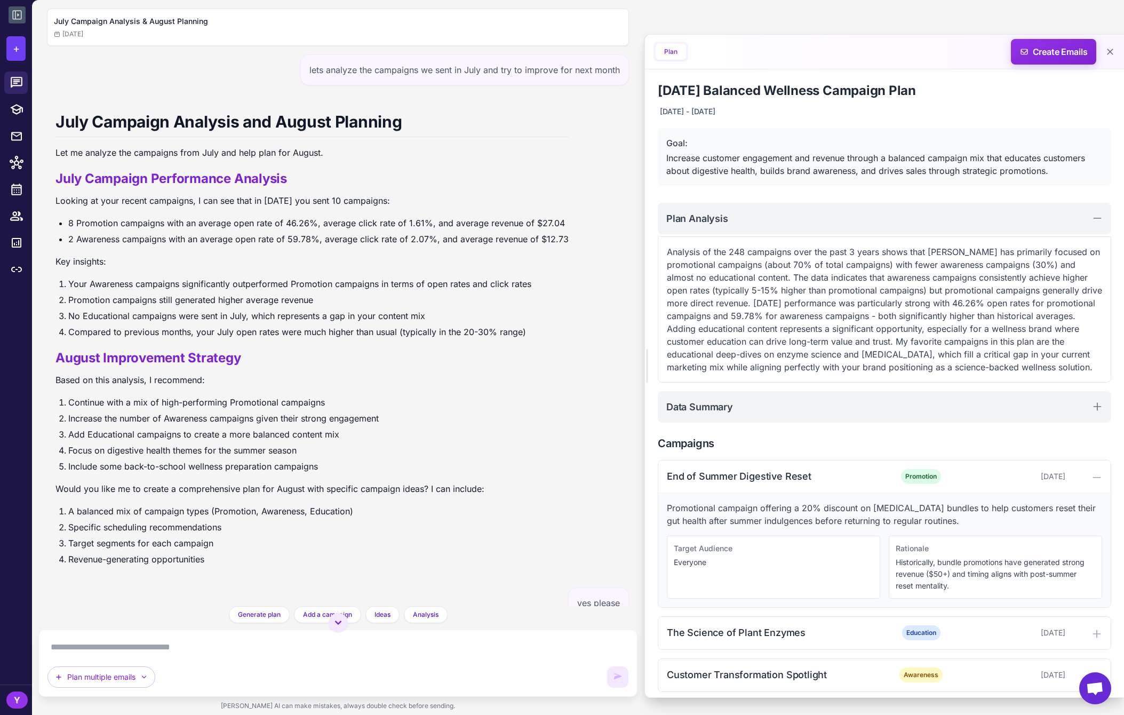
click at [14, 19] on icon at bounding box center [17, 15] width 9 height 9
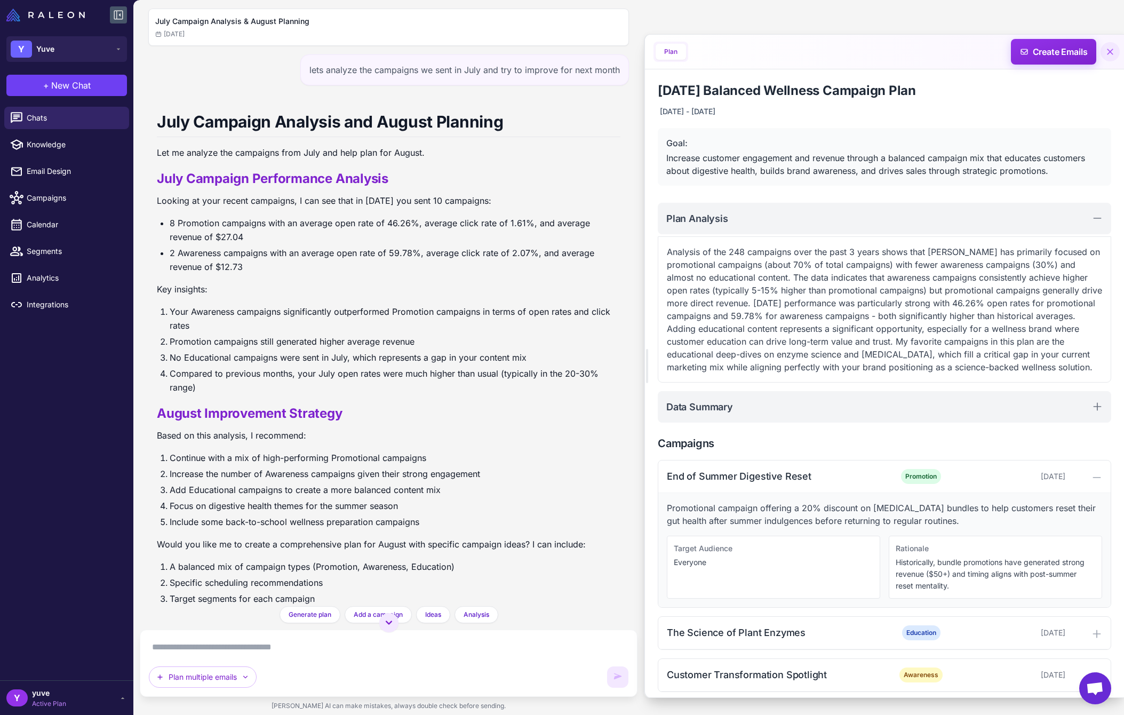
click at [1114, 51] on icon at bounding box center [1110, 51] width 11 height 11
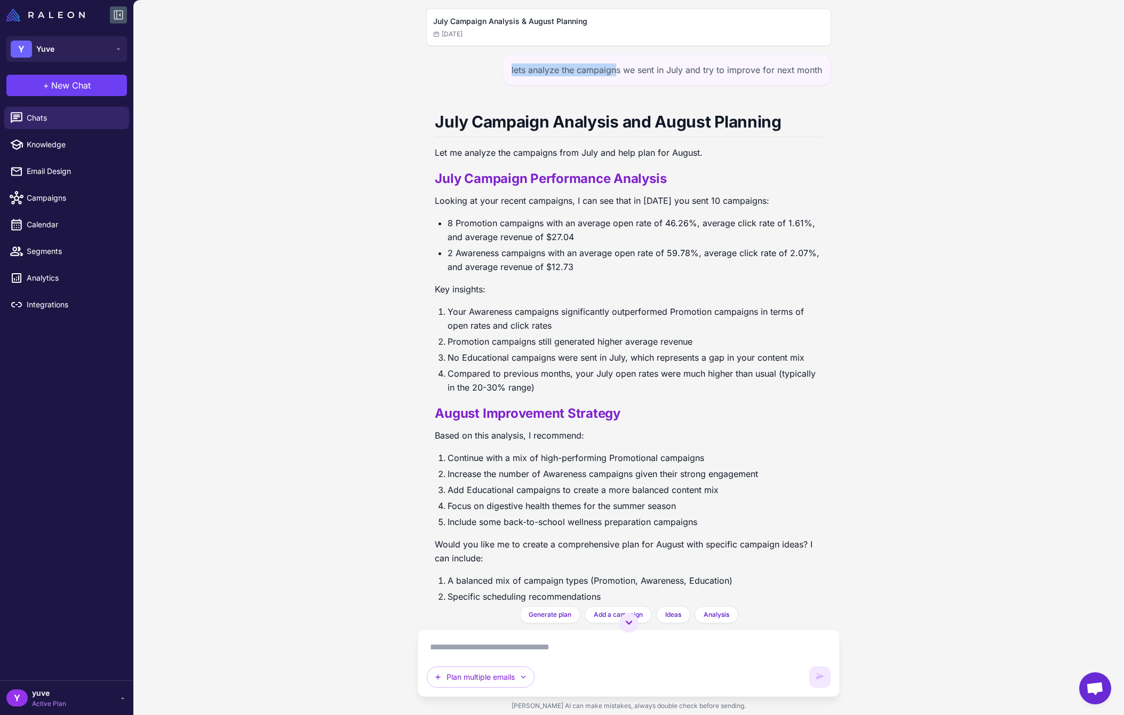
drag, startPoint x: 506, startPoint y: 70, endPoint x: 610, endPoint y: 71, distance: 104.0
click at [610, 71] on div "lets analyze the campaigns we sent in July and try to improve for next month" at bounding box center [667, 69] width 329 height 31
drag, startPoint x: 505, startPoint y: 71, endPoint x: 817, endPoint y: 69, distance: 311.6
click at [817, 69] on div "lets analyze the campaigns we sent in July and try to improve for next month" at bounding box center [667, 69] width 329 height 31
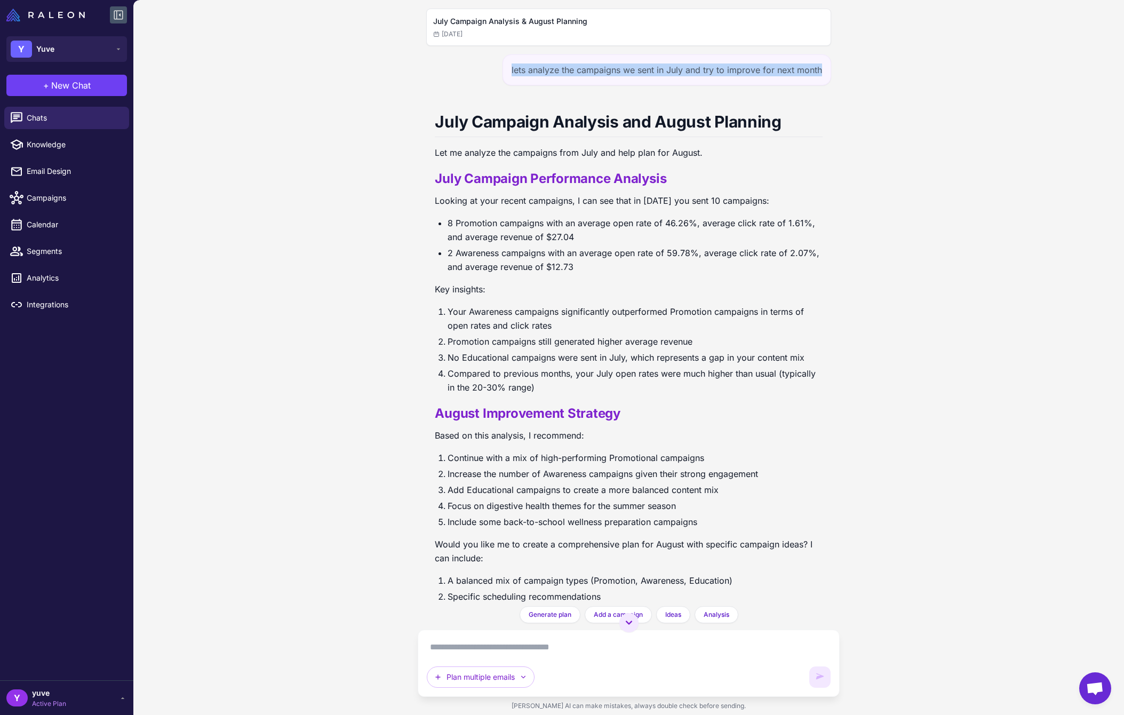
click at [804, 69] on div "lets analyze the campaigns we sent in July and try to improve for next month" at bounding box center [667, 69] width 329 height 31
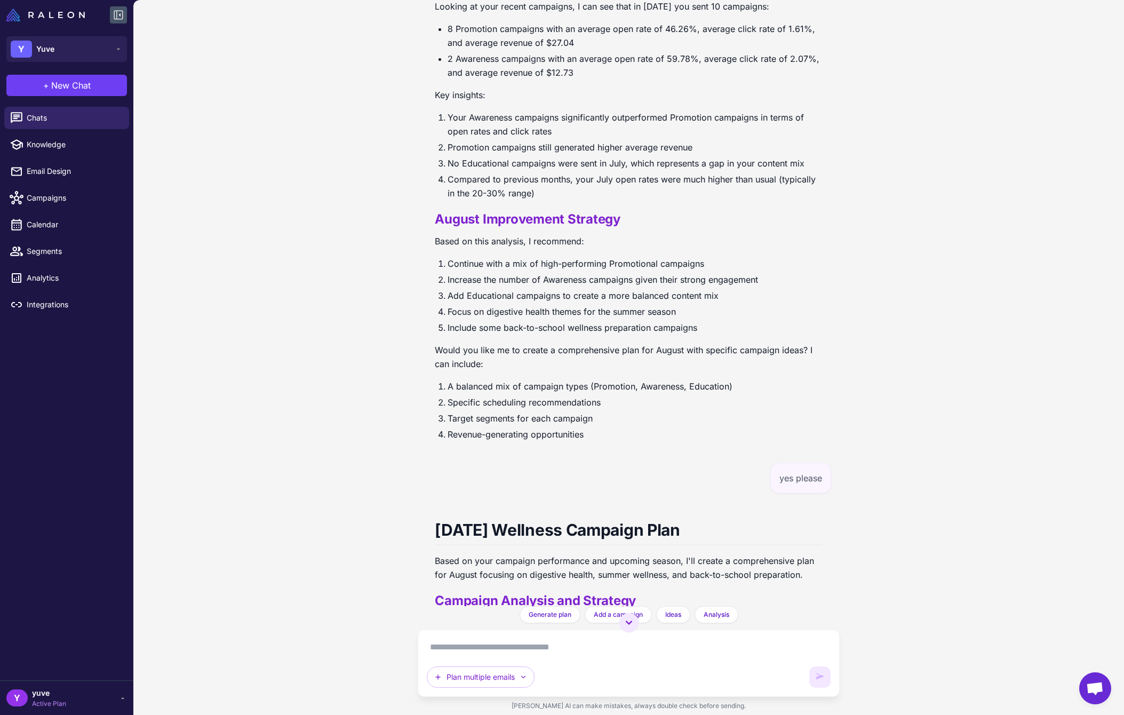
scroll to position [217, 0]
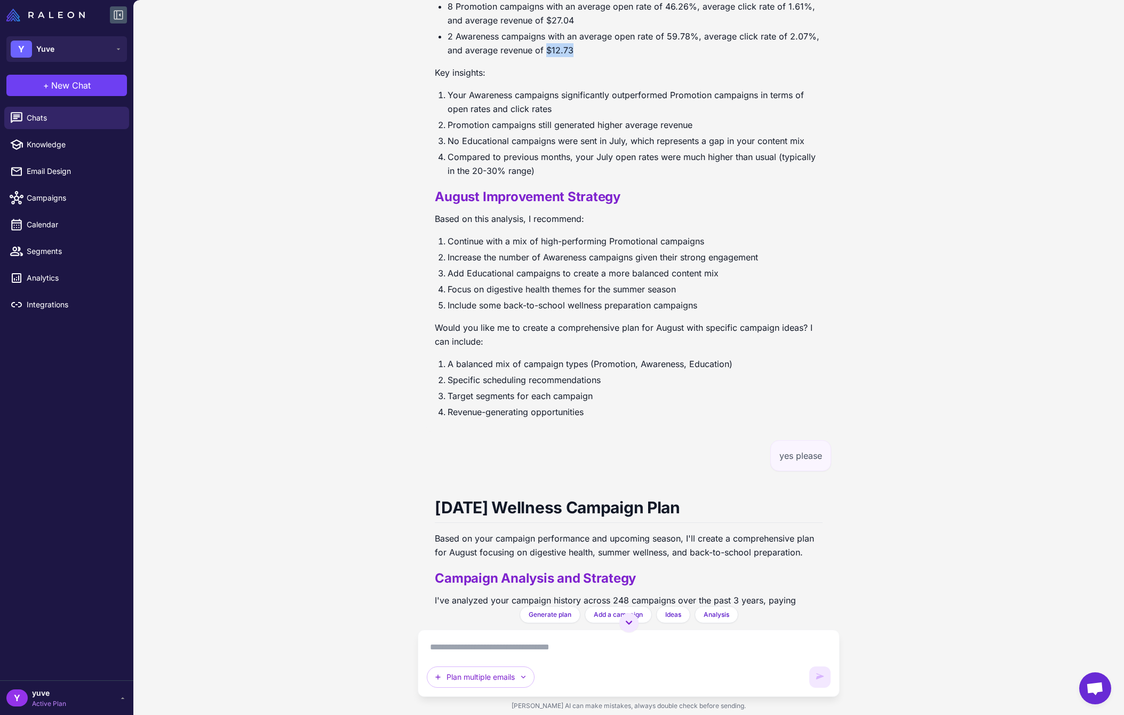
drag, startPoint x: 558, startPoint y: 50, endPoint x: 584, endPoint y: 51, distance: 26.2
click at [582, 51] on li "2 Awareness campaigns with an average open rate of 59.78%, average click rate o…" at bounding box center [635, 43] width 375 height 28
click at [588, 66] on p "Key insights:" at bounding box center [628, 70] width 387 height 14
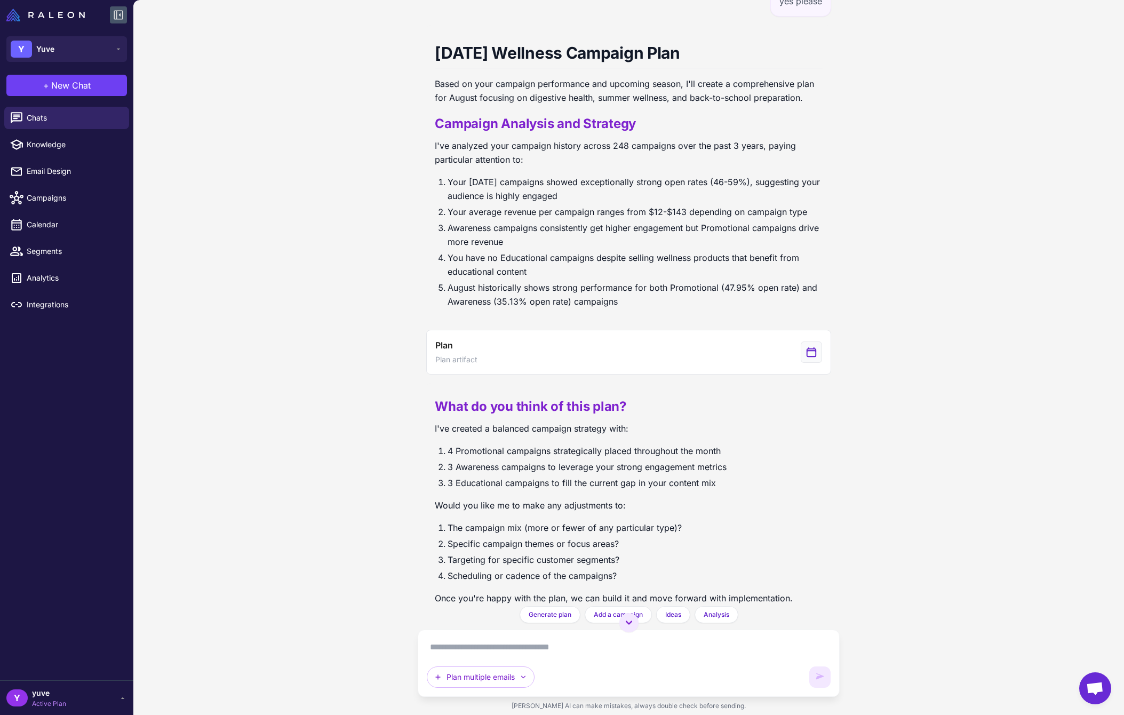
scroll to position [691, 0]
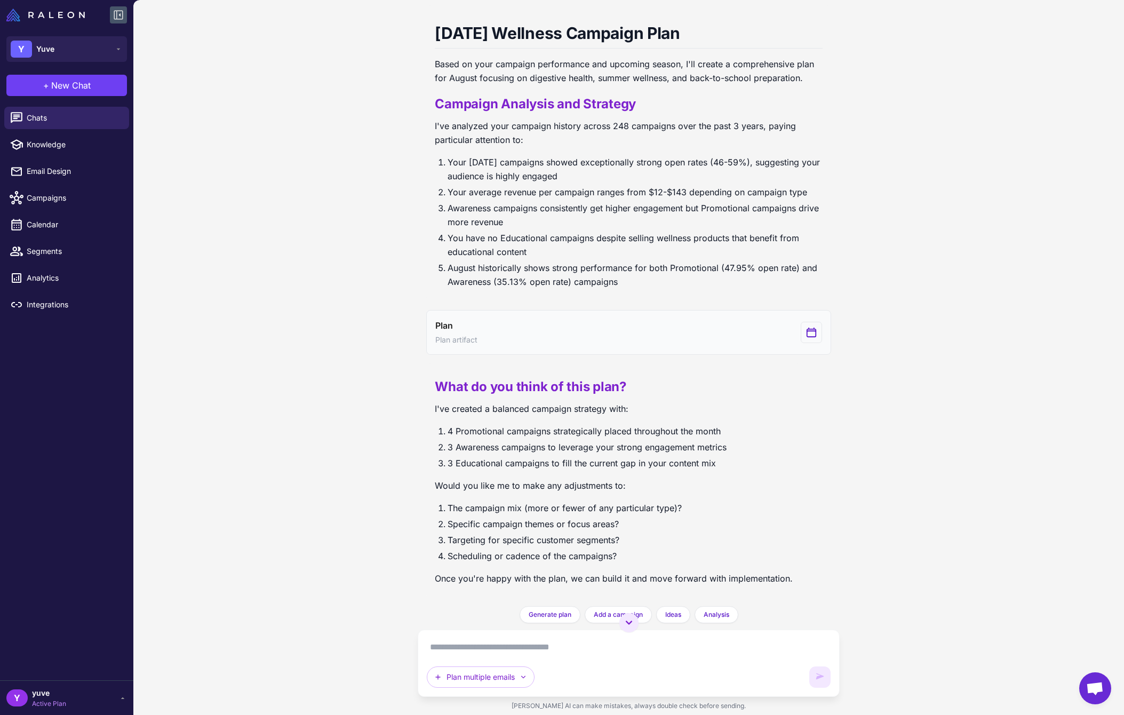
click at [810, 329] on icon "View generated Plan" at bounding box center [811, 332] width 9 height 9
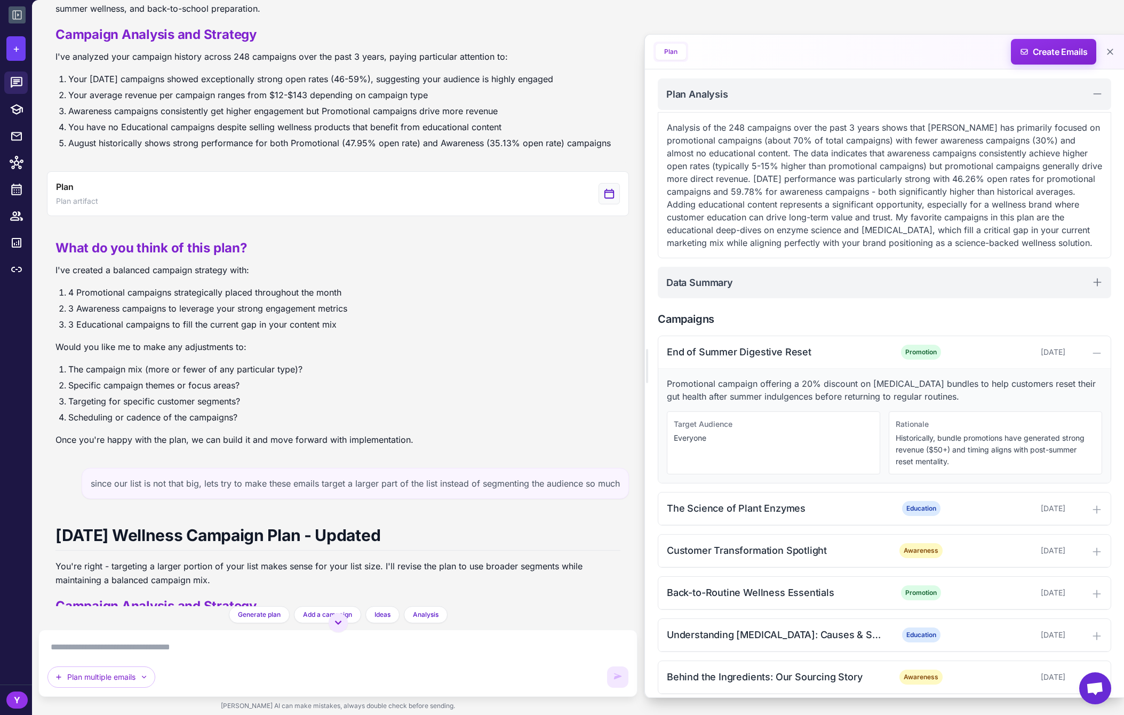
scroll to position [144, 0]
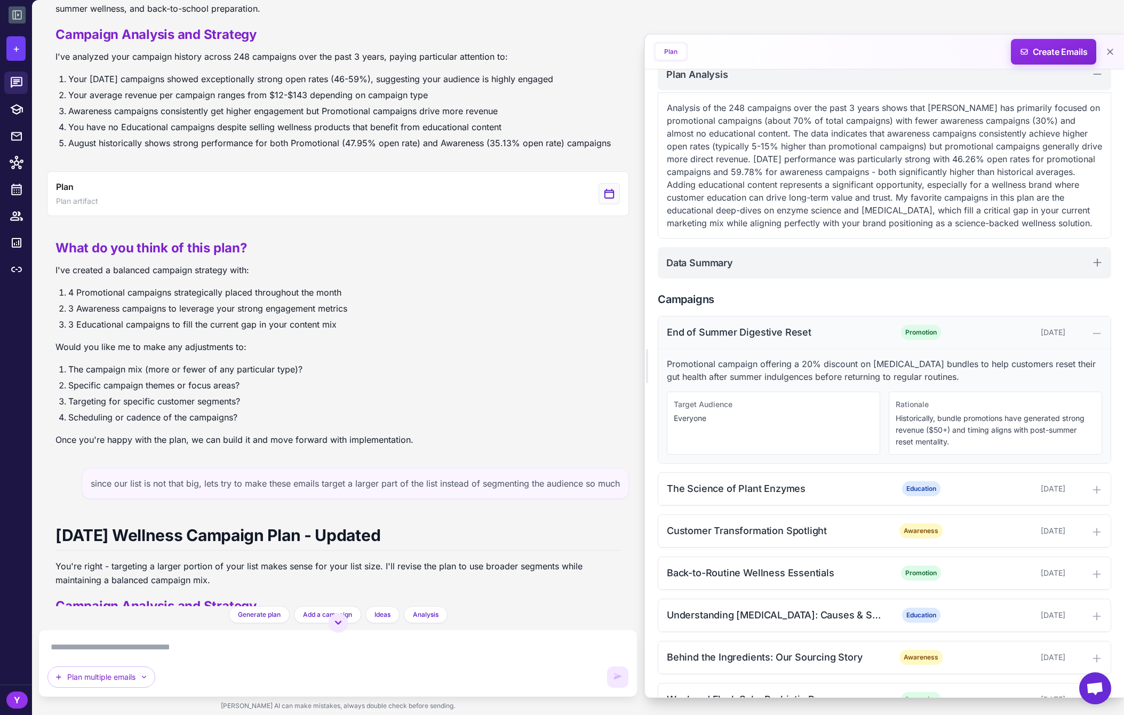
click at [1096, 333] on icon at bounding box center [1097, 333] width 11 height 11
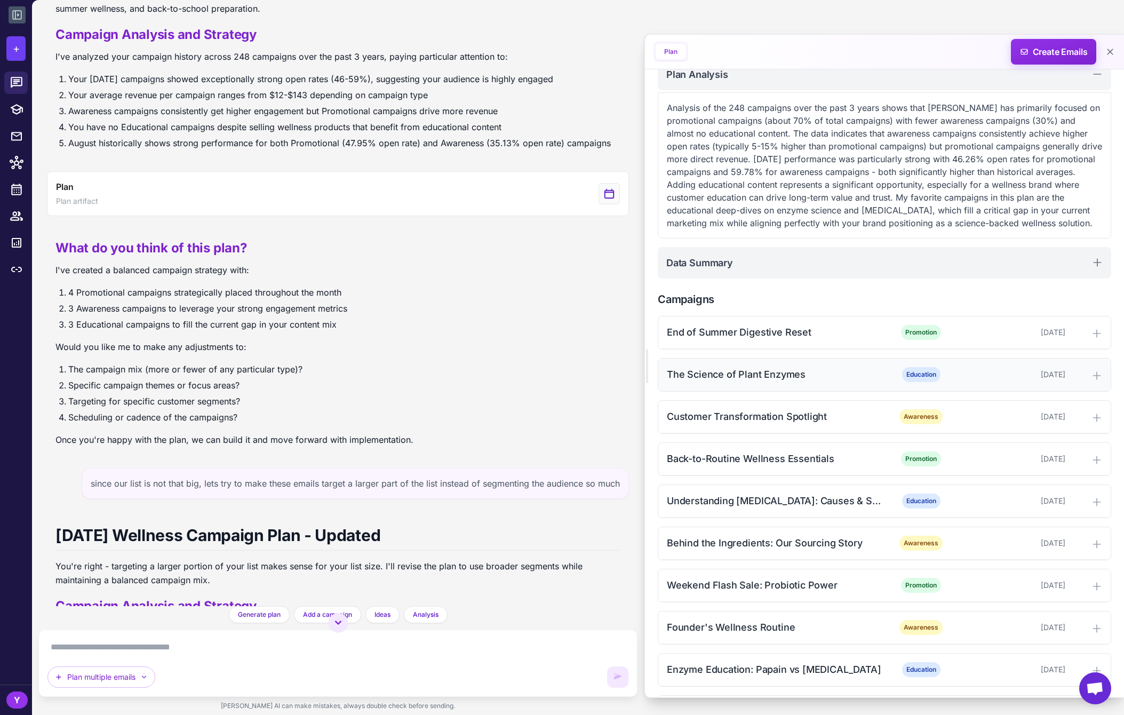
scroll to position [188, 0]
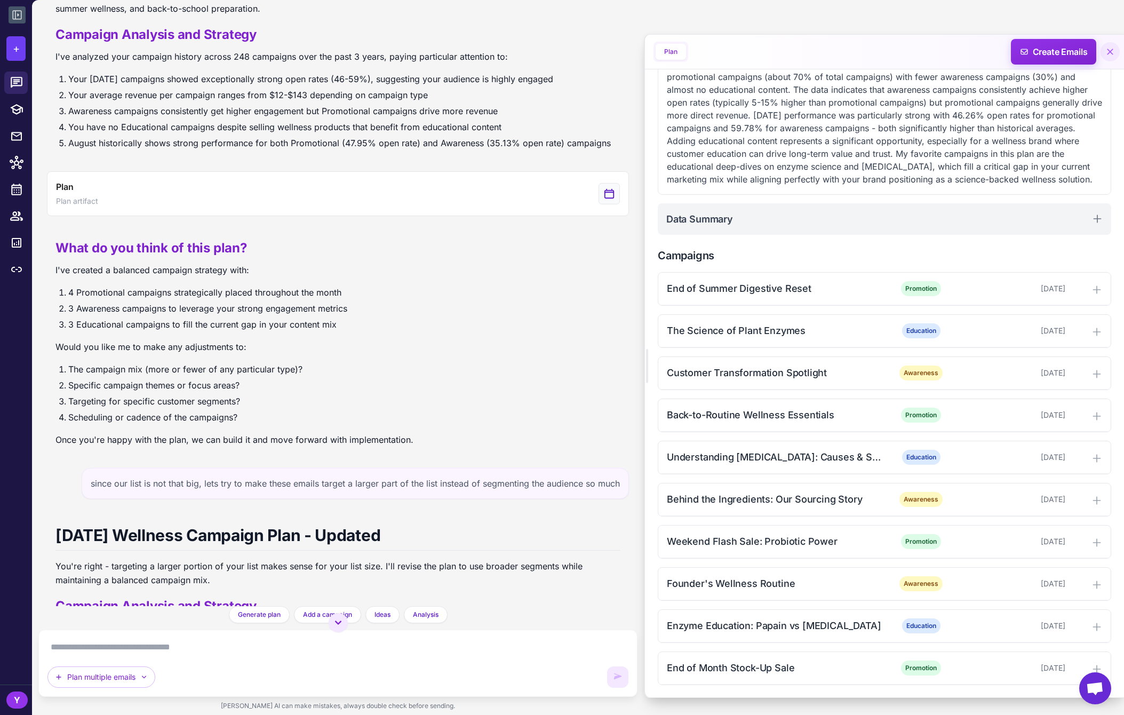
click at [1111, 52] on icon at bounding box center [1110, 52] width 6 height 6
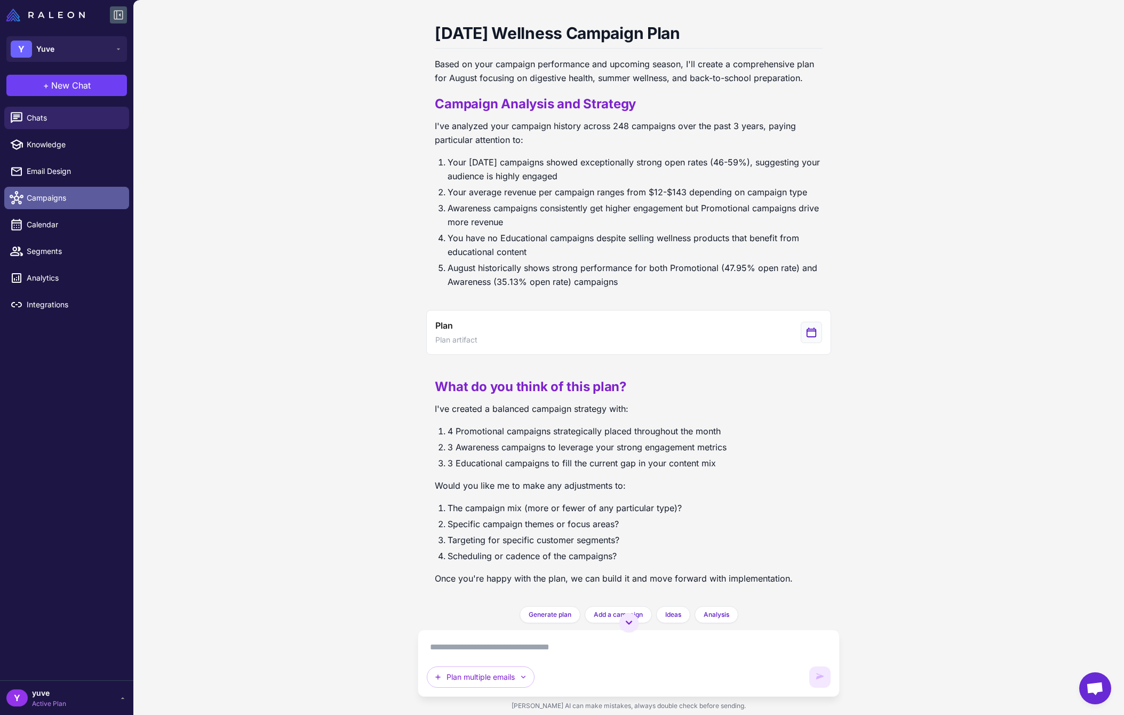
click at [64, 195] on span "Campaigns" at bounding box center [74, 198] width 94 height 12
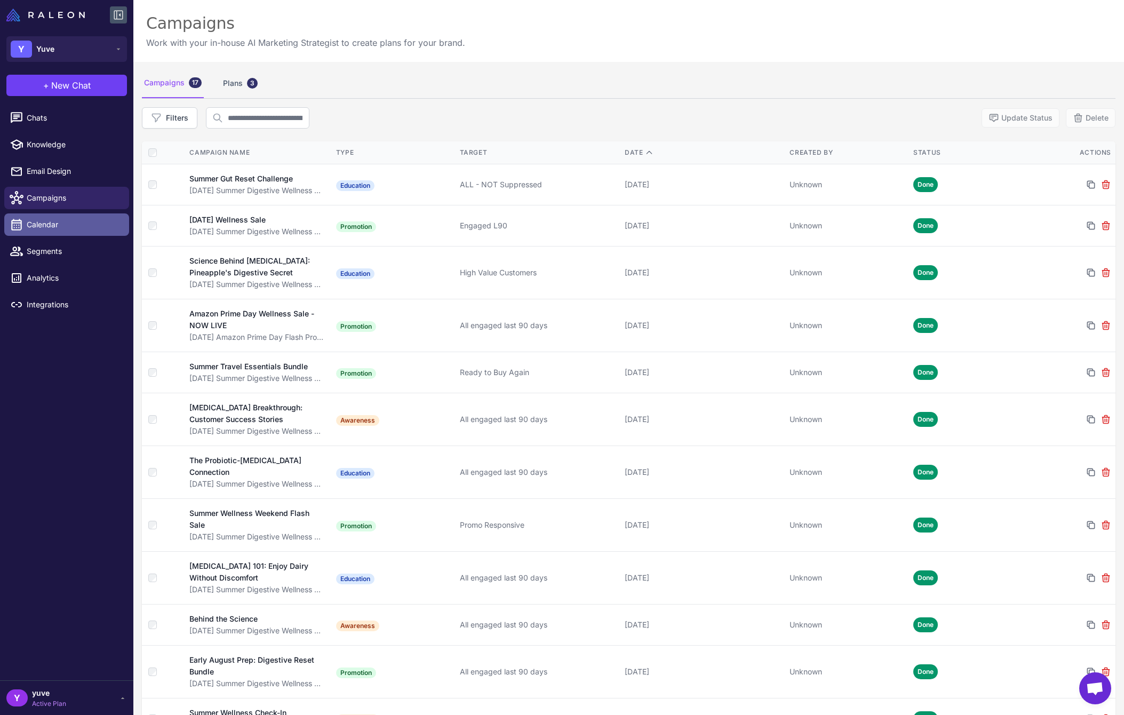
click at [60, 220] on span "Calendar" at bounding box center [74, 225] width 94 height 12
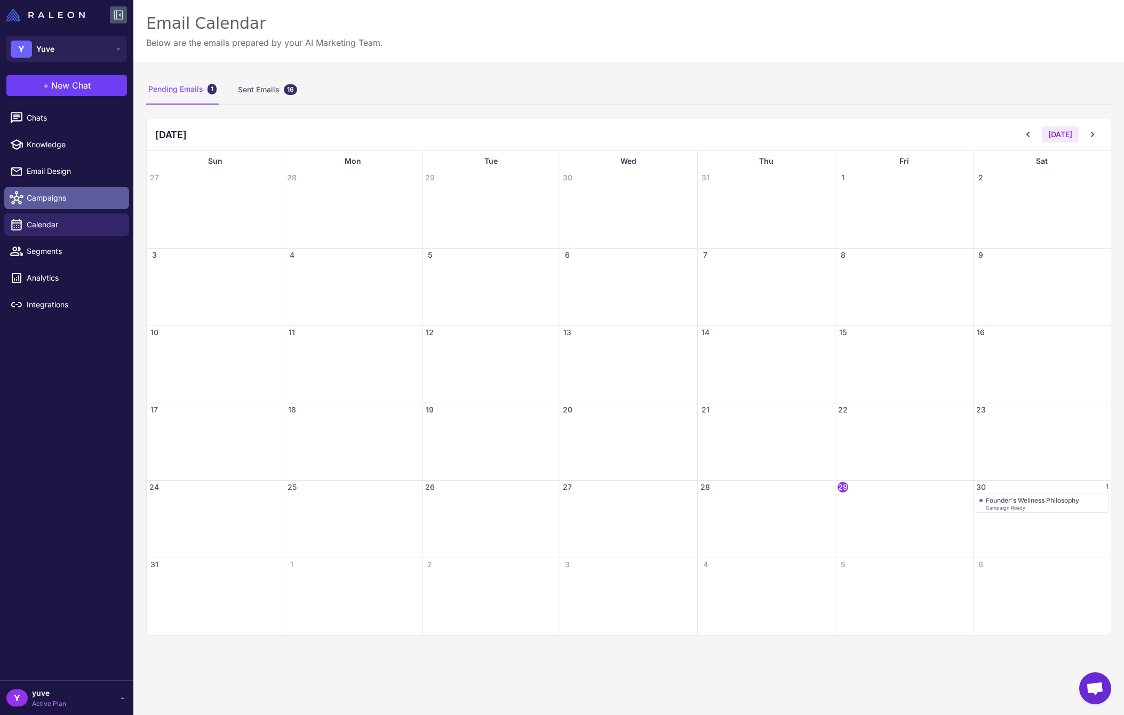
click at [79, 200] on span "Campaigns" at bounding box center [74, 198] width 94 height 12
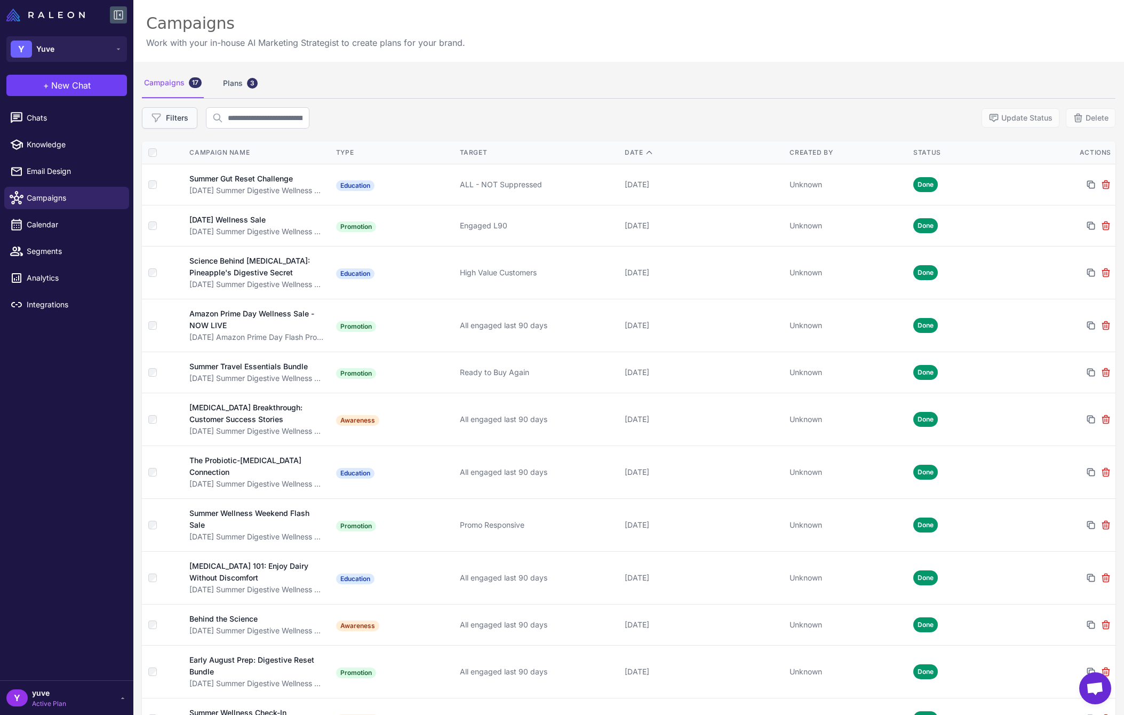
click at [184, 123] on button "Filters" at bounding box center [169, 117] width 55 height 21
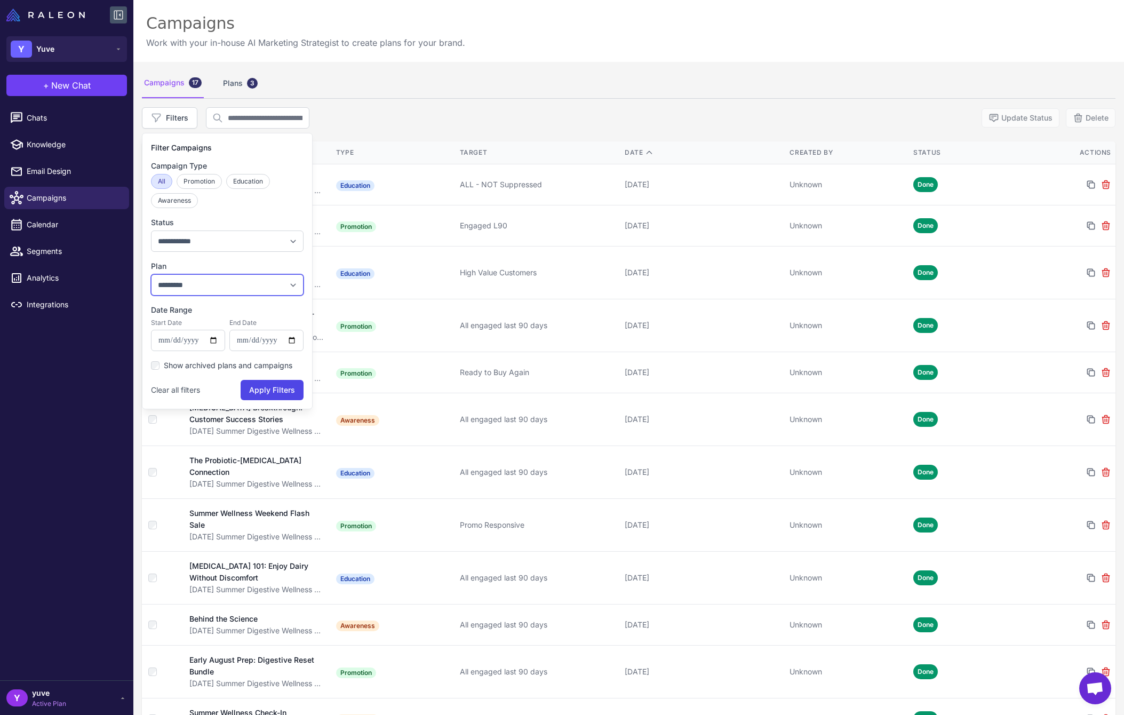
select select "***"
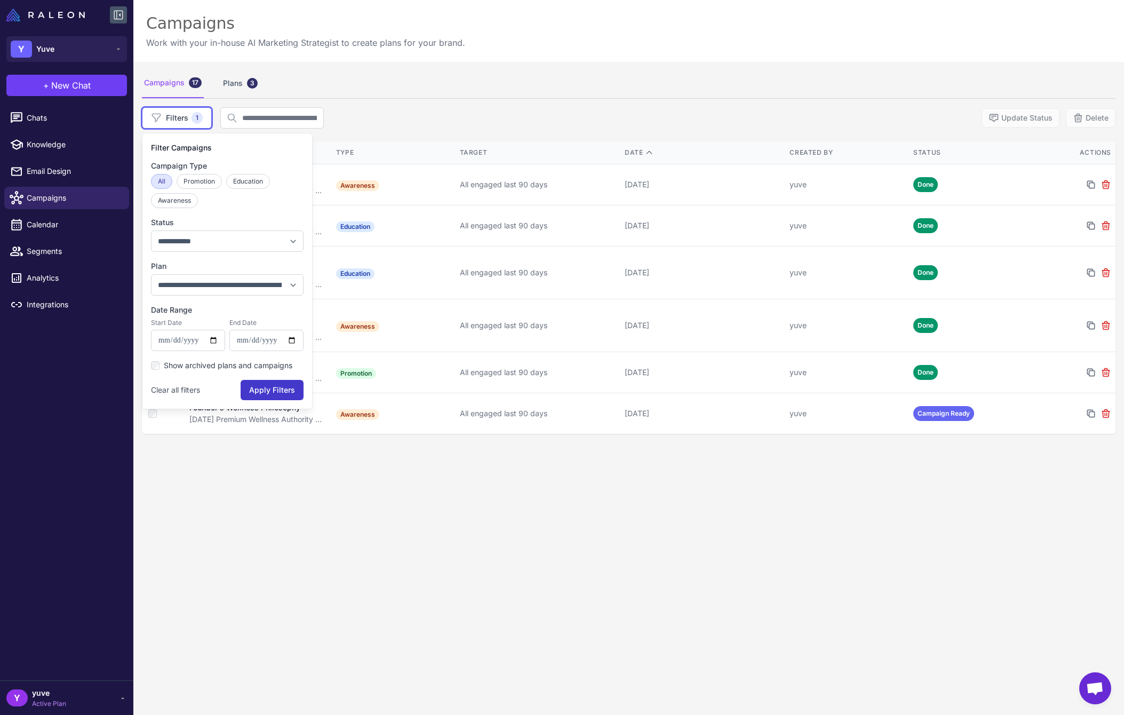
click at [279, 388] on button "Apply Filters" at bounding box center [272, 390] width 63 height 20
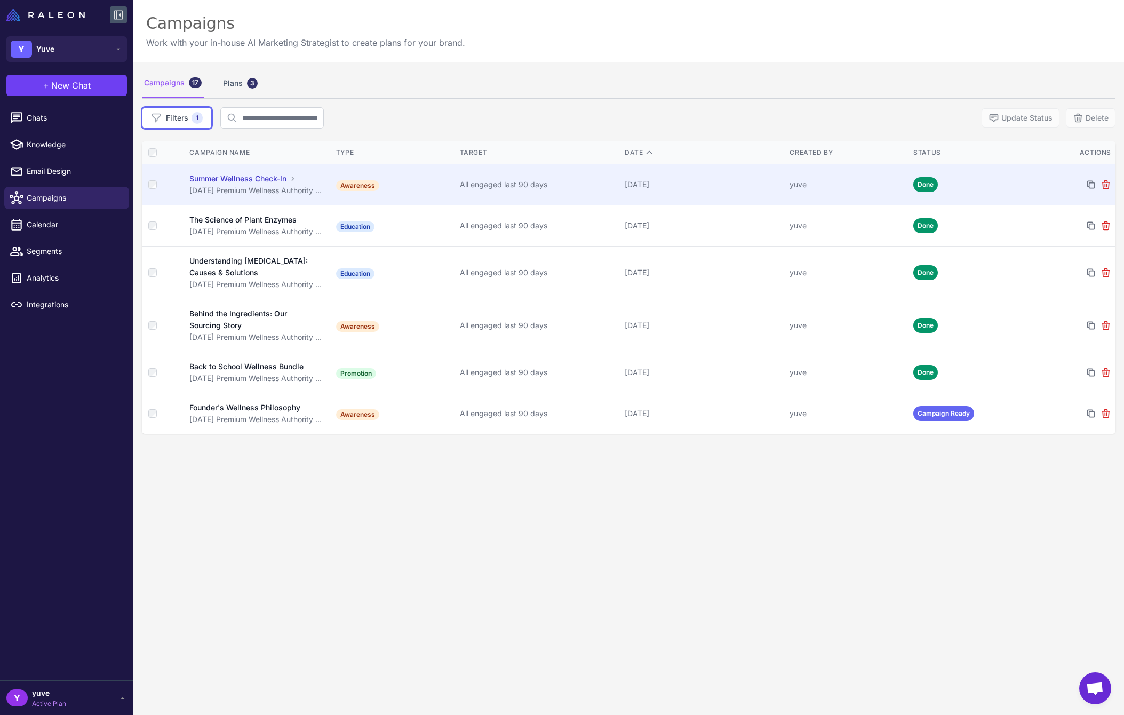
click at [245, 181] on div "Summer Wellness Check-In" at bounding box center [237, 179] width 97 height 12
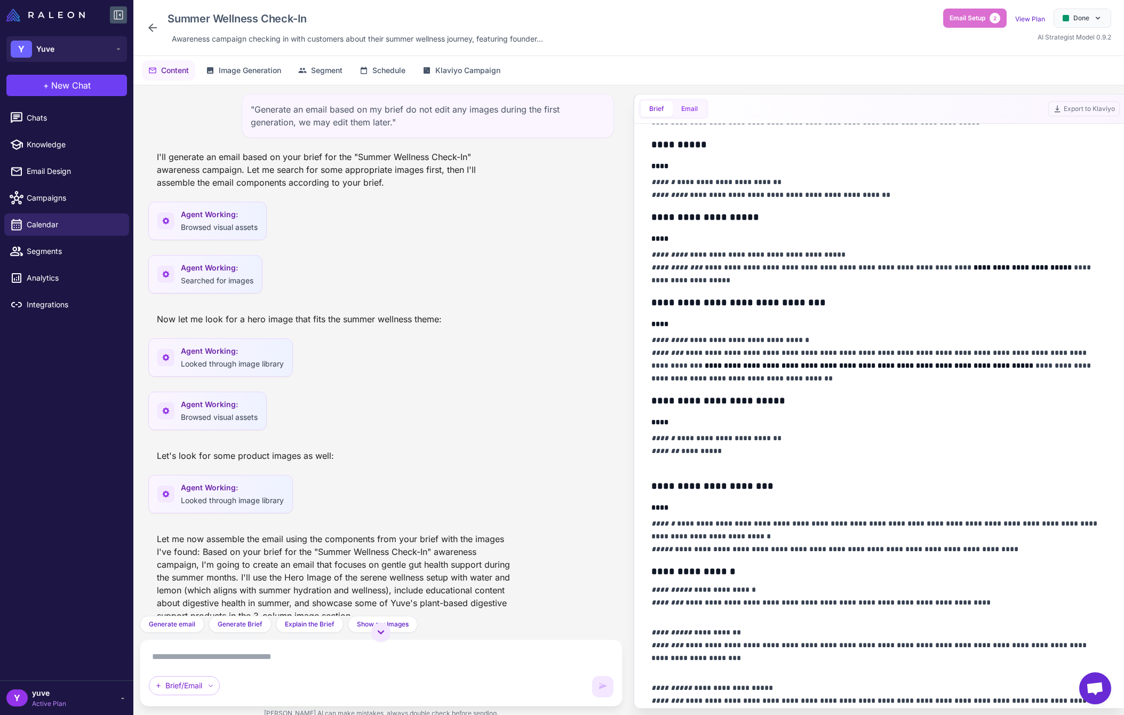
click at [688, 114] on button "Email" at bounding box center [690, 109] width 34 height 16
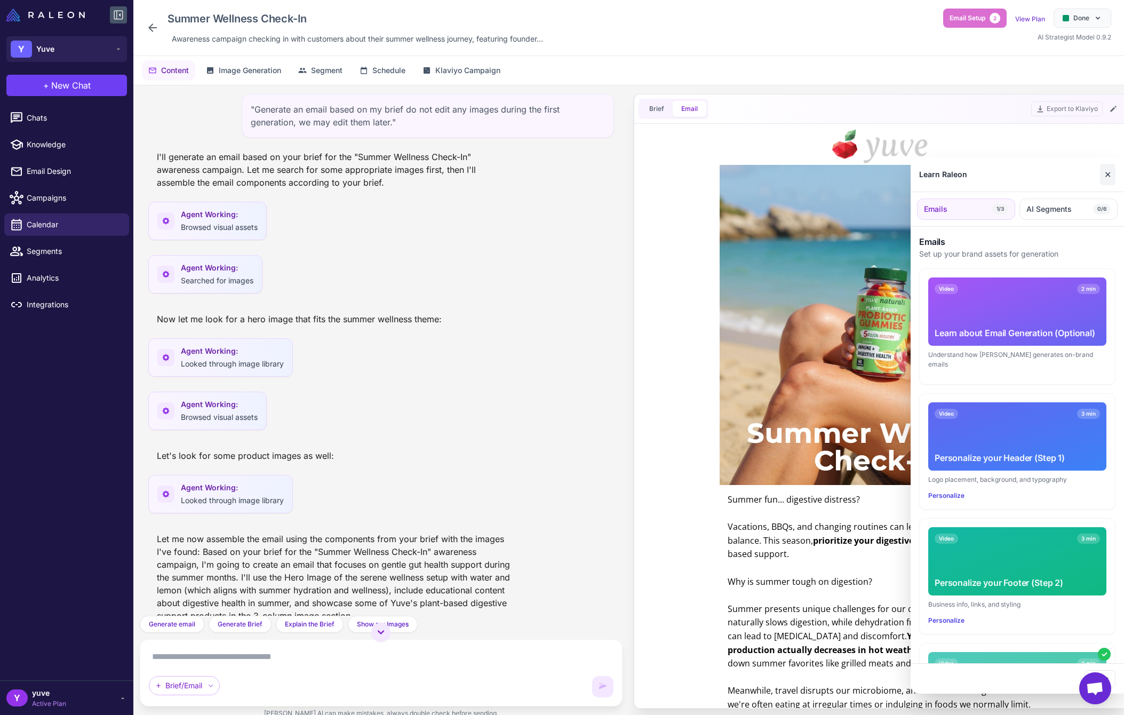
click at [1112, 172] on button "✕" at bounding box center [1107, 174] width 15 height 21
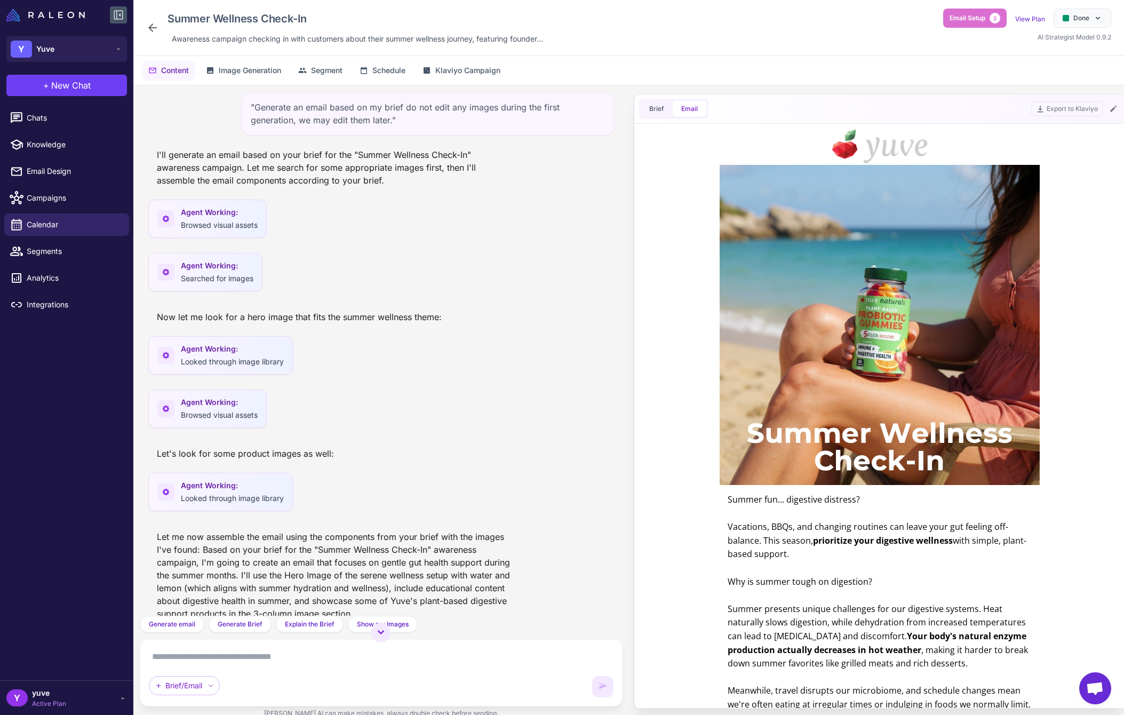
click at [154, 28] on icon at bounding box center [152, 27] width 9 height 9
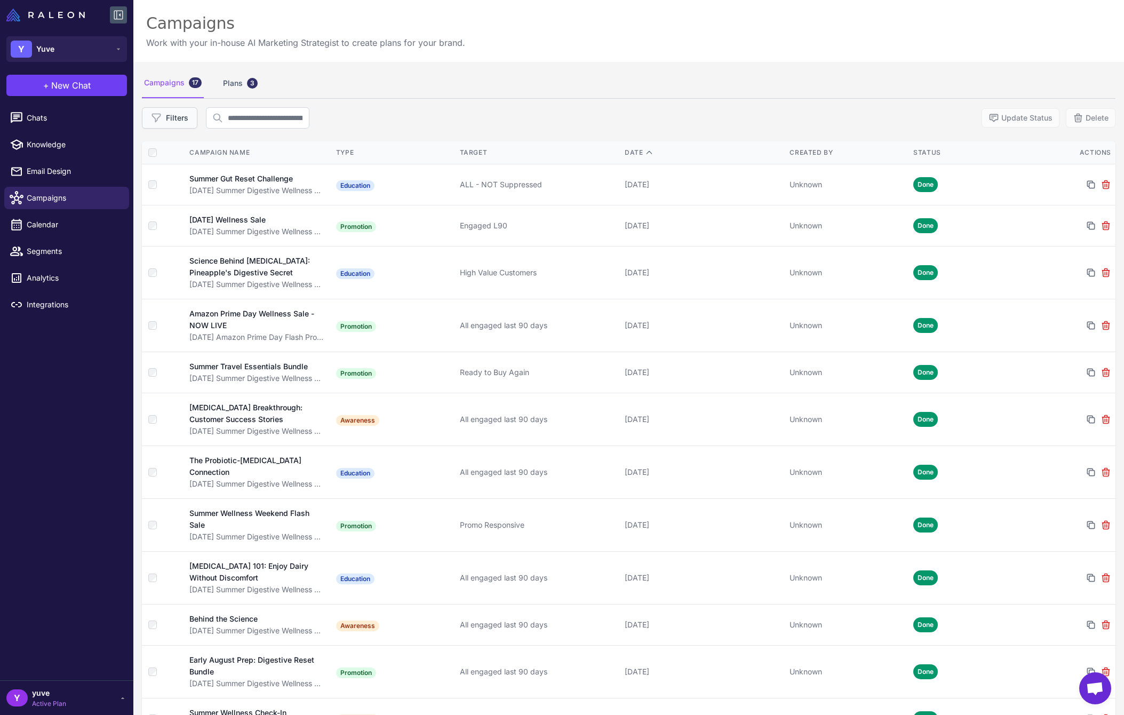
click at [190, 123] on button "Filters" at bounding box center [169, 117] width 55 height 21
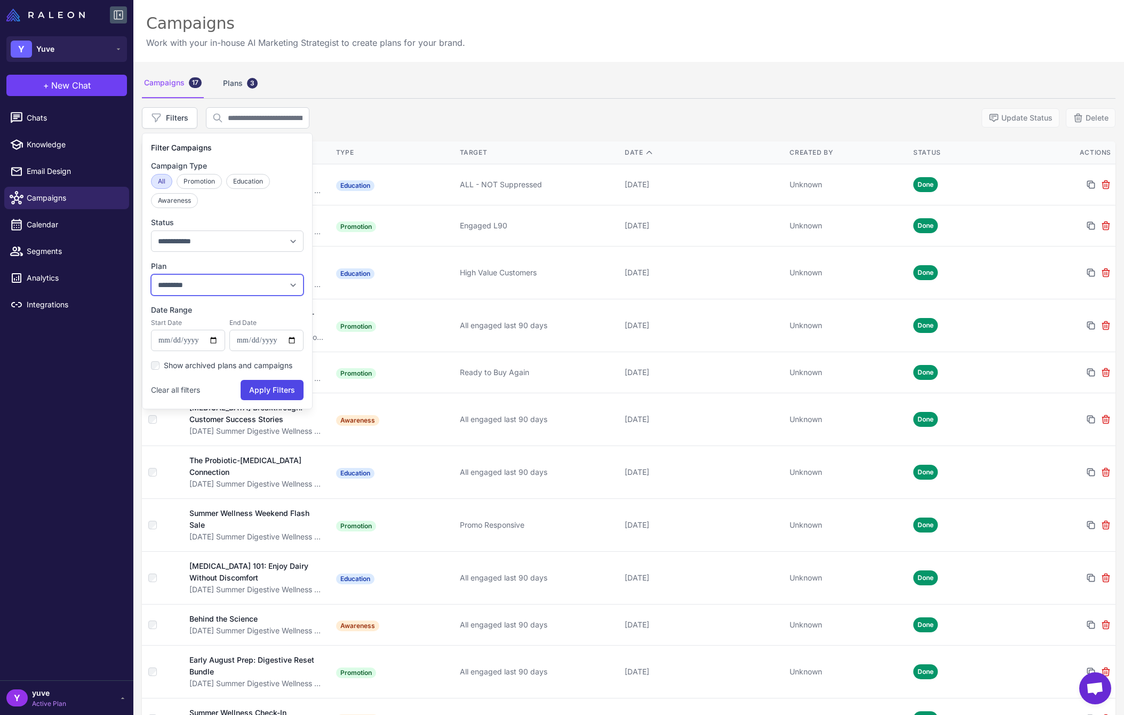
select select "***"
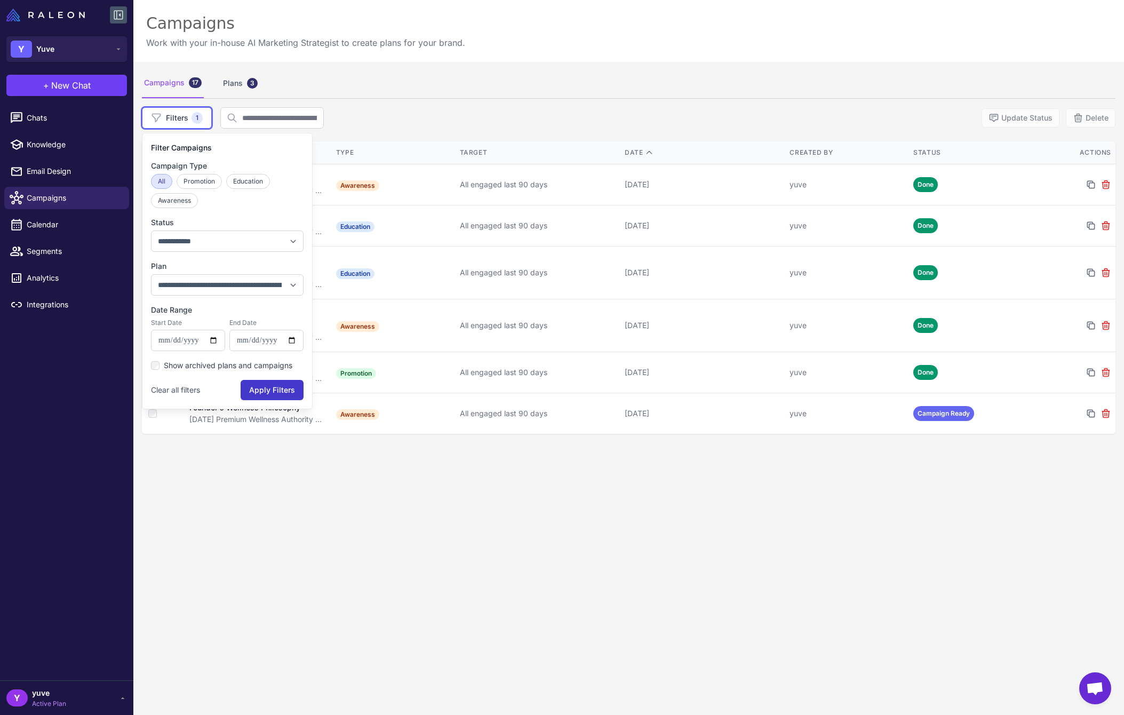
click at [266, 391] on button "Apply Filters" at bounding box center [272, 390] width 63 height 20
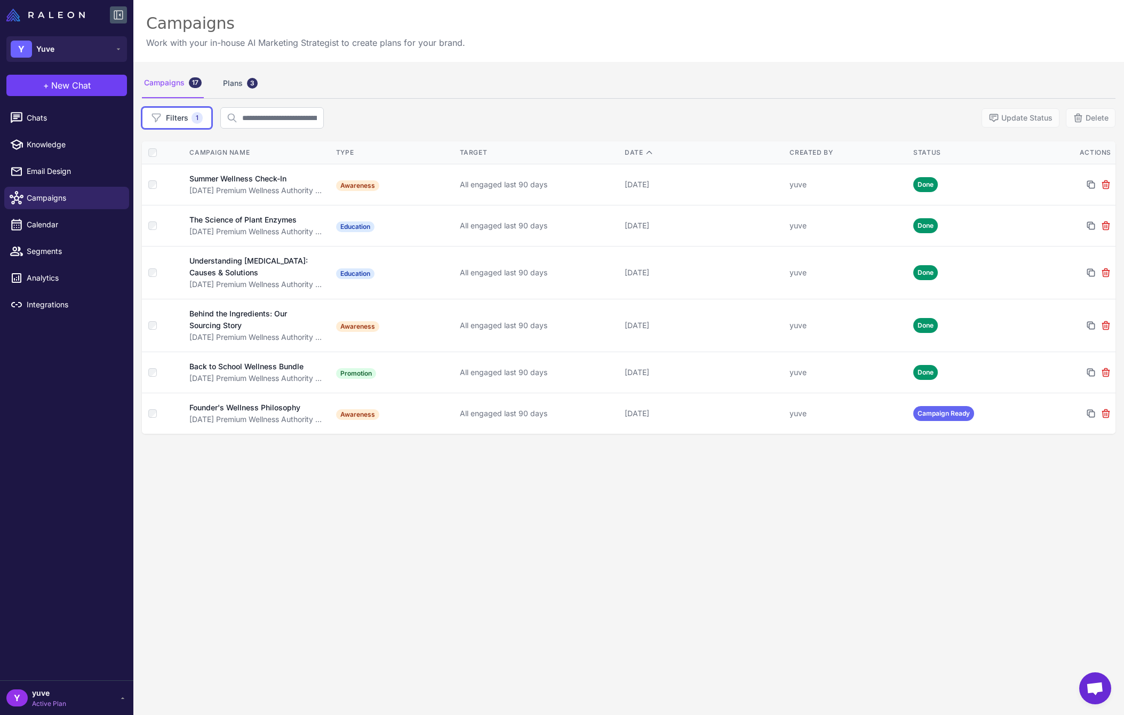
click at [620, 603] on div "Campaigns 17 Plans 3 Filters 1 Update Status Delete Campaign Name Type Target D…" at bounding box center [628, 419] width 991 height 715
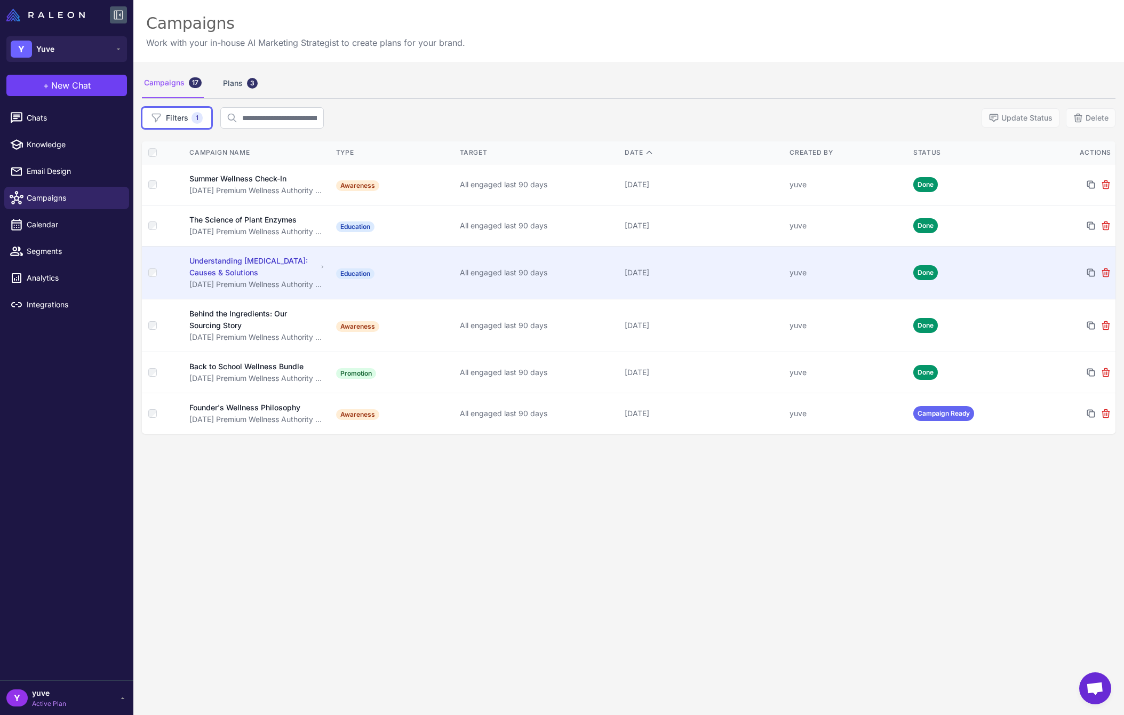
click at [404, 272] on td "Education" at bounding box center [394, 272] width 124 height 53
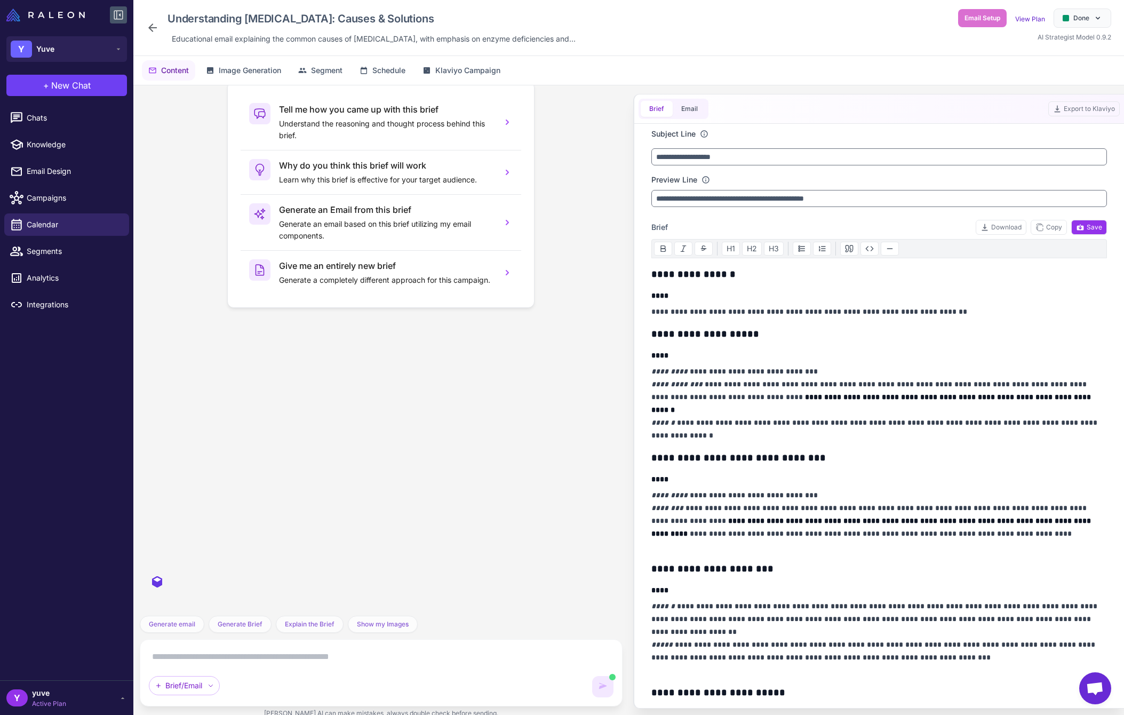
scroll to position [8349, 0]
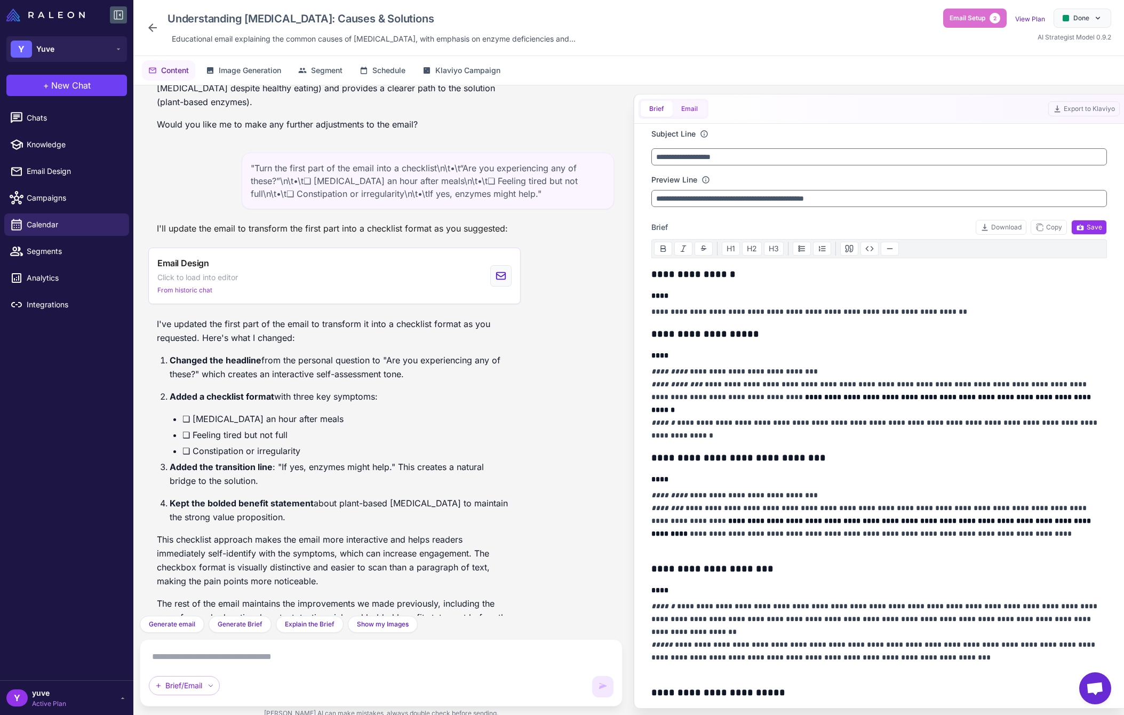
click at [694, 109] on button "Email" at bounding box center [690, 109] width 34 height 16
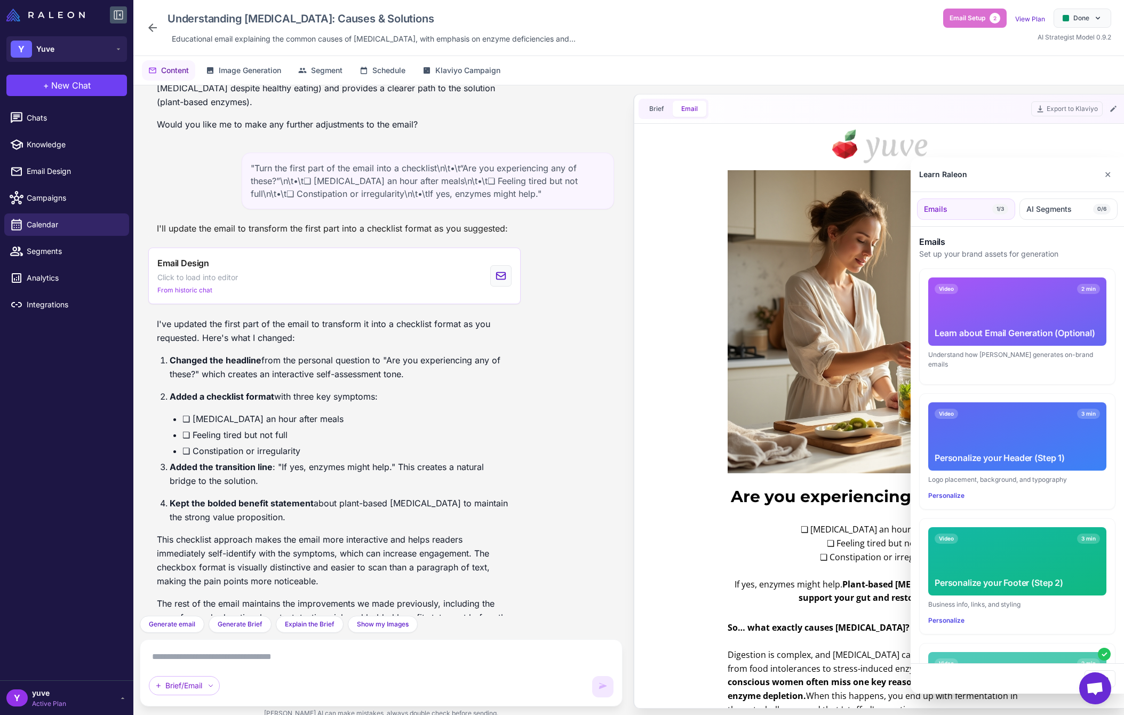
scroll to position [0, 0]
click at [1110, 178] on button "✕" at bounding box center [1107, 174] width 15 height 21
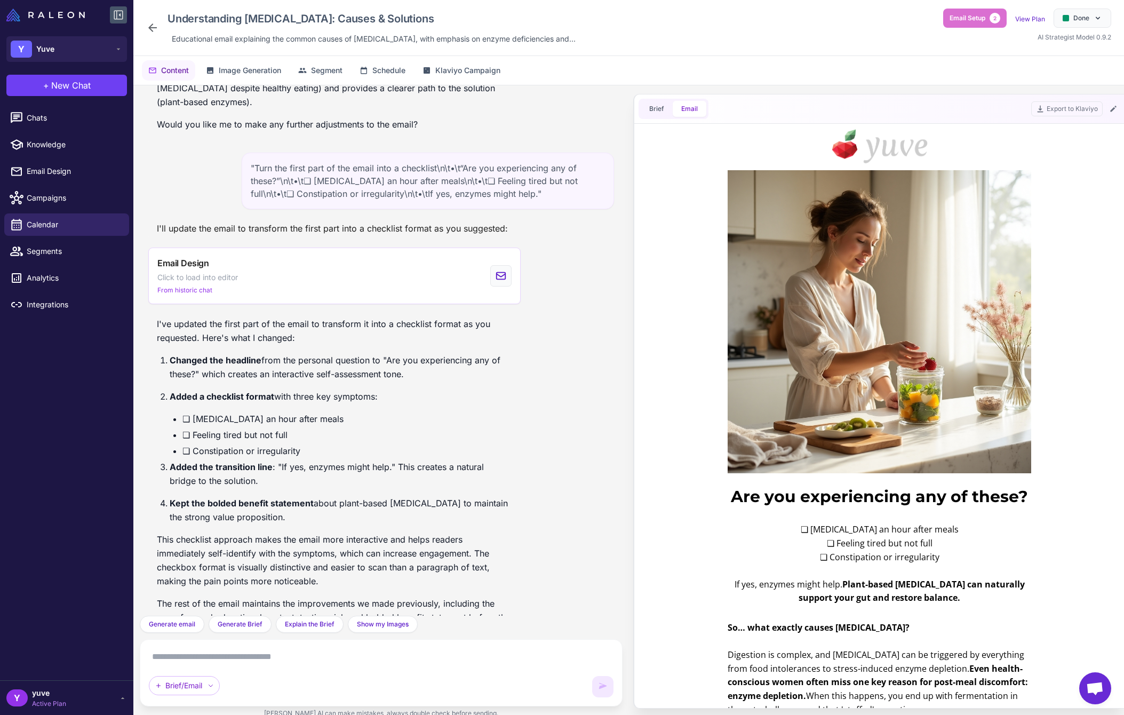
click at [151, 29] on icon at bounding box center [152, 27] width 9 height 9
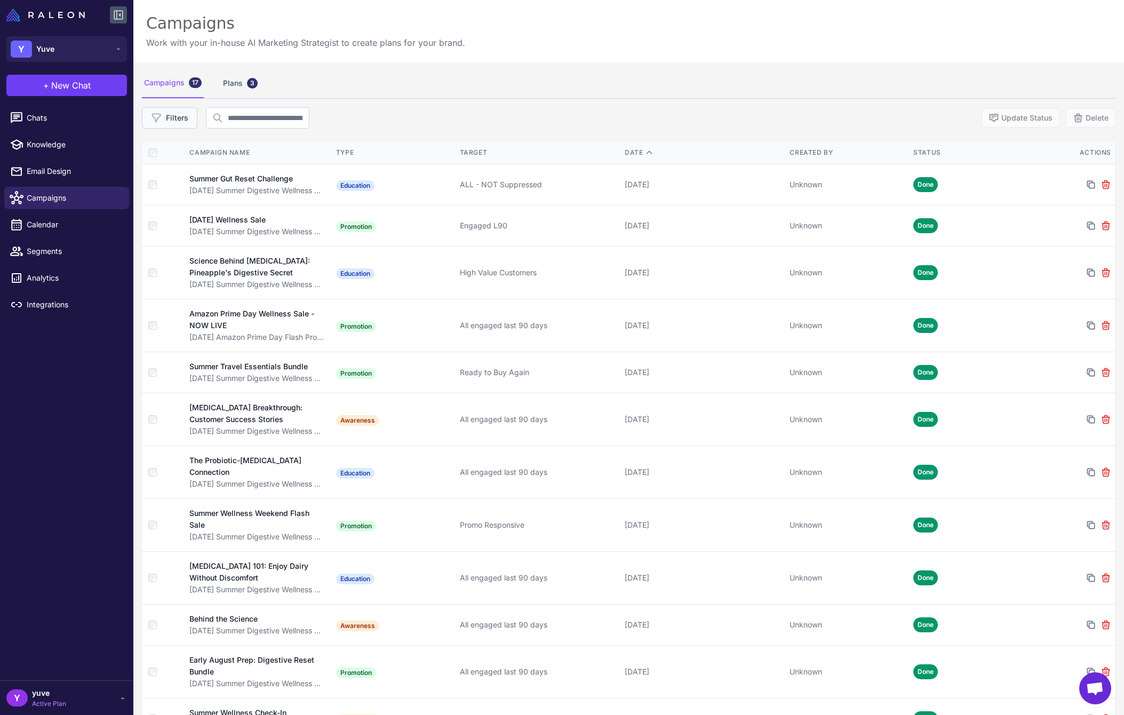
click at [181, 118] on button "Filters" at bounding box center [169, 117] width 55 height 21
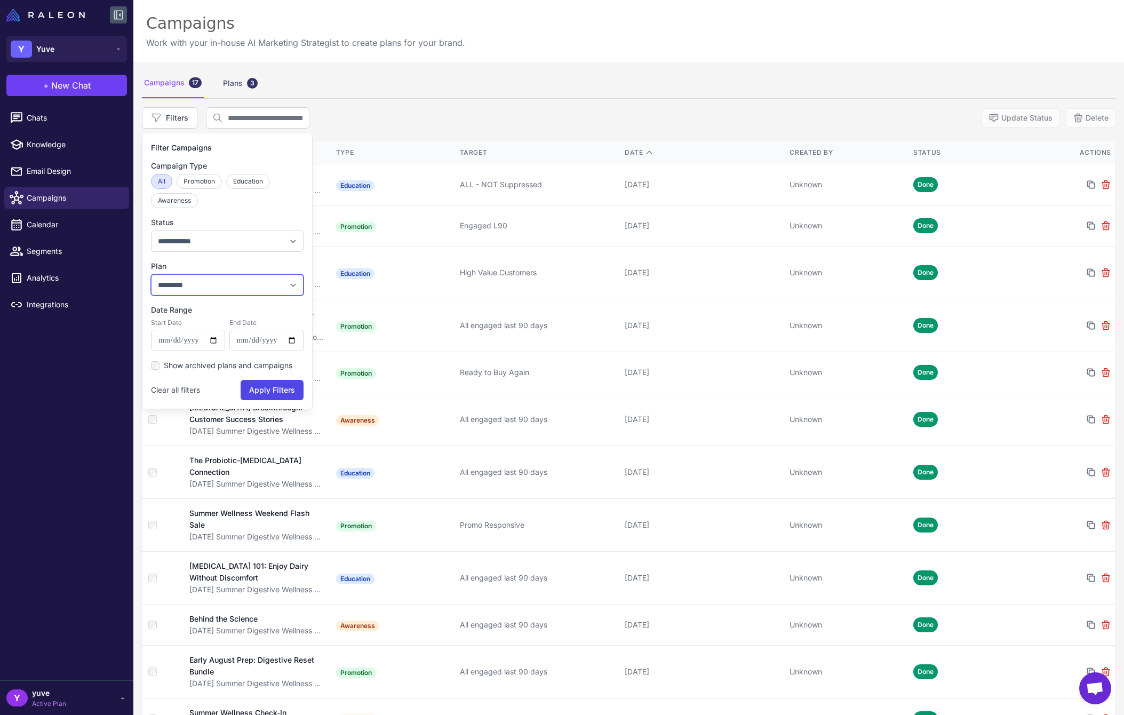
select select "***"
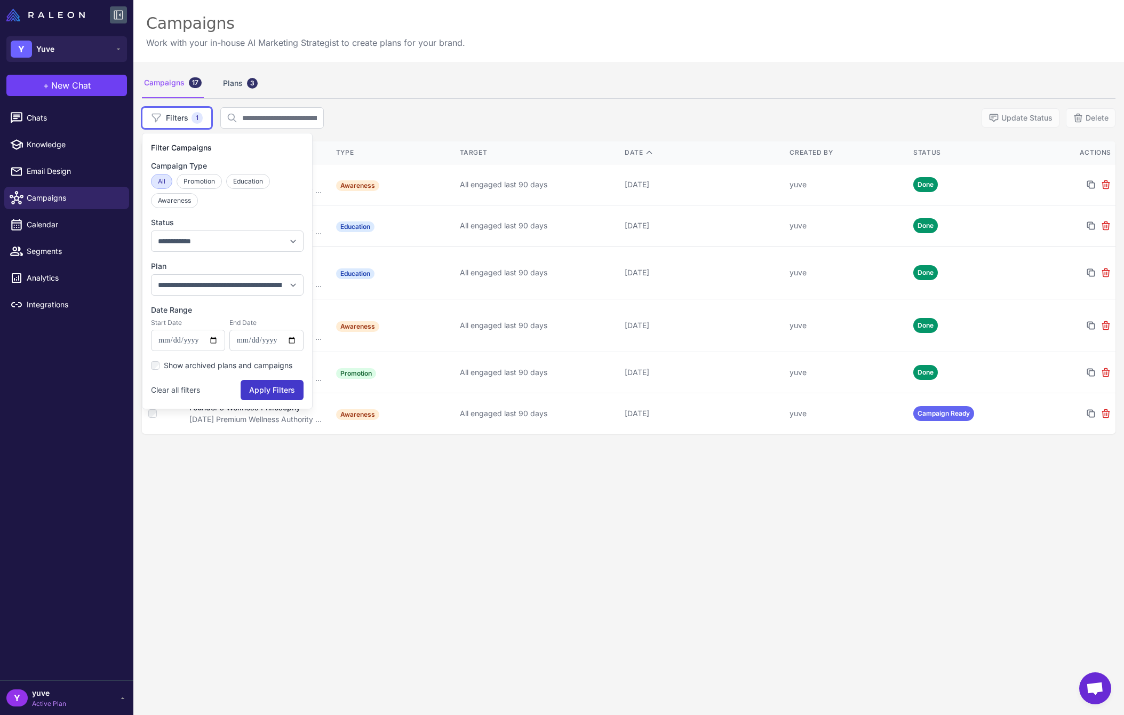
click at [266, 391] on button "Apply Filters" at bounding box center [272, 390] width 63 height 20
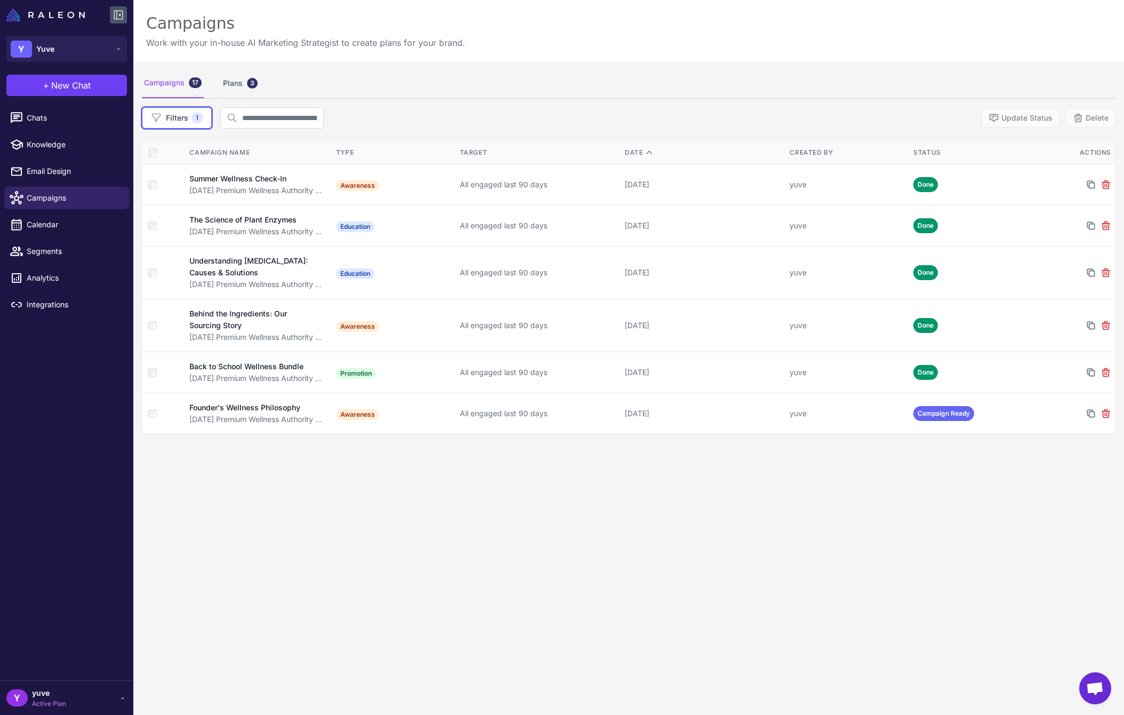
click at [639, 591] on div "Campaigns 17 Plans 3 Filters 1 Update Status Delete Campaign Name Type Target D…" at bounding box center [628, 419] width 991 height 715
click at [699, 596] on div "Campaigns 17 Plans 3 Filters 1 Update Status Delete Campaign Name Type Target D…" at bounding box center [628, 419] width 991 height 715
